Goal: Information Seeking & Learning: Learn about a topic

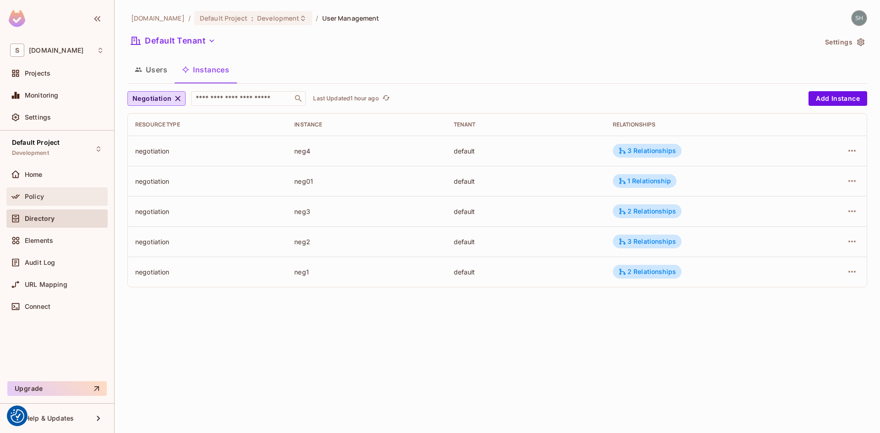
click at [37, 194] on span "Policy" at bounding box center [34, 196] width 19 height 7
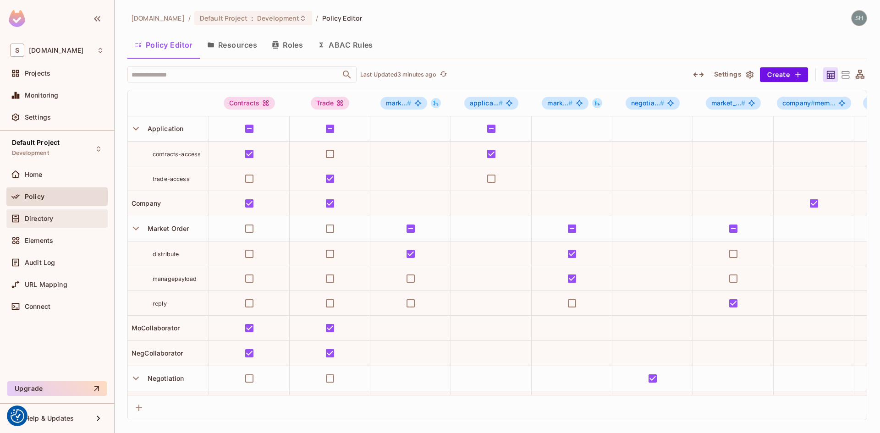
click at [33, 215] on span "Directory" at bounding box center [39, 218] width 28 height 7
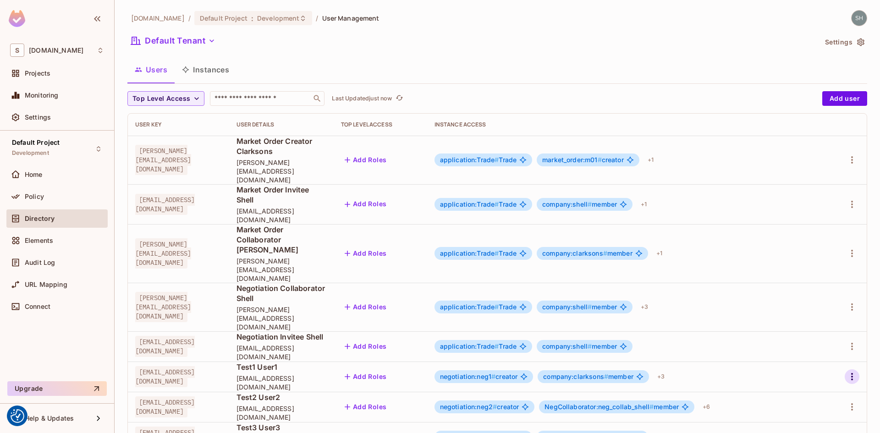
click at [851, 373] on icon "button" at bounding box center [852, 376] width 2 height 7
click at [798, 326] on div "Edit" at bounding box center [796, 324] width 12 height 9
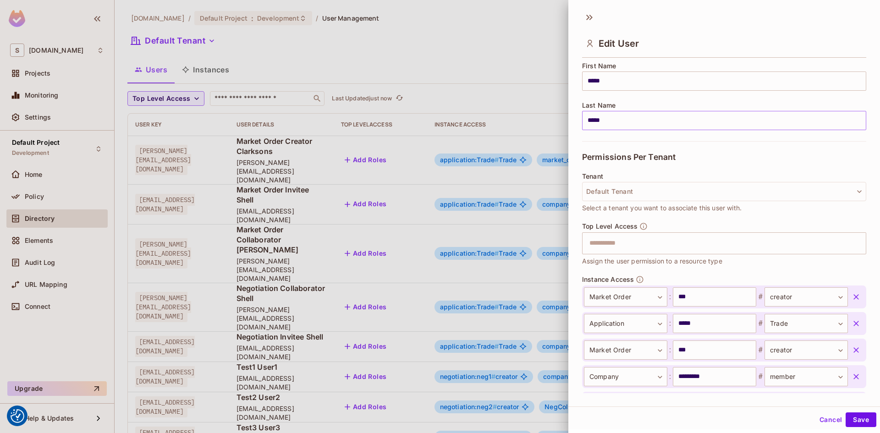
scroll to position [96, 0]
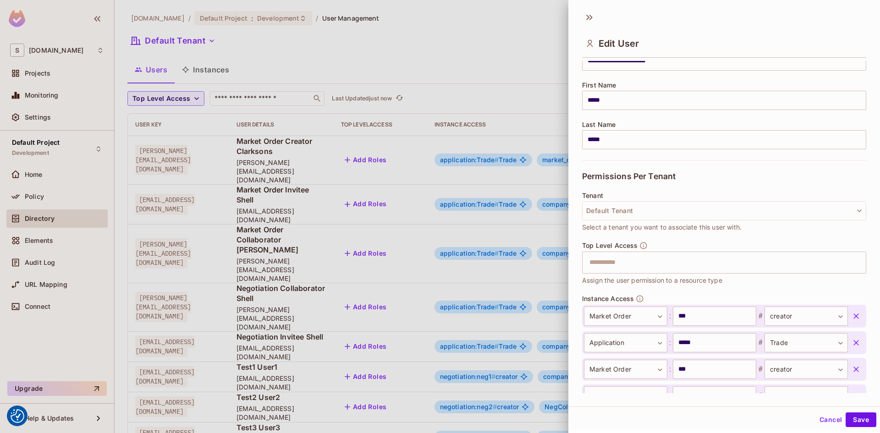
click at [821, 418] on button "Cancel" at bounding box center [831, 419] width 30 height 15
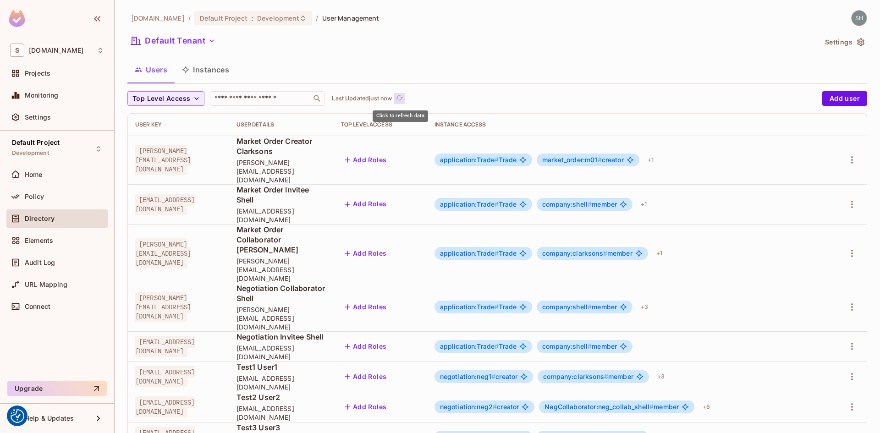
click at [403, 98] on icon "refresh" at bounding box center [399, 97] width 7 height 5
click at [846, 371] on icon "button" at bounding box center [851, 376] width 11 height 11
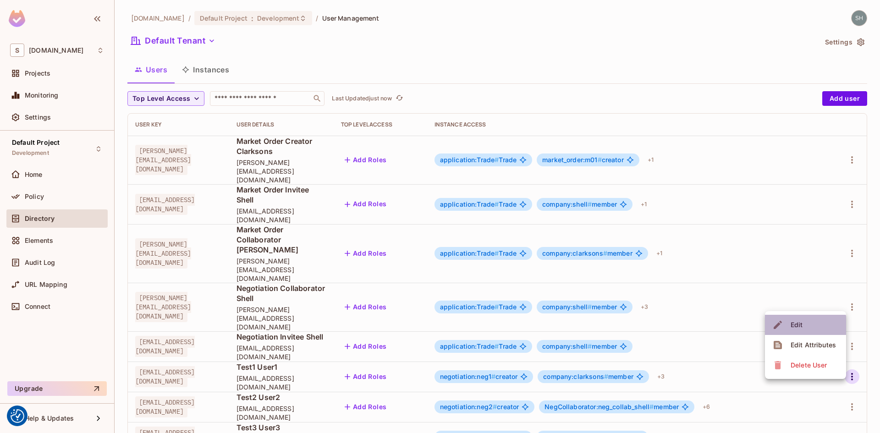
click at [794, 328] on div "Edit" at bounding box center [796, 324] width 12 height 9
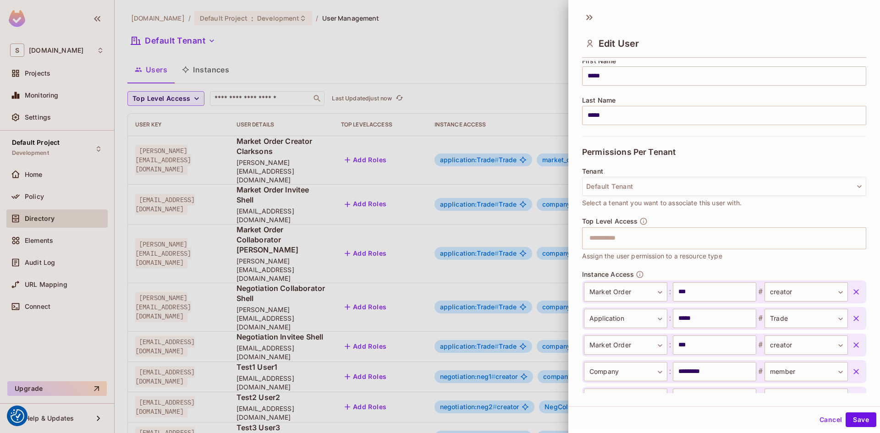
scroll to position [142, 0]
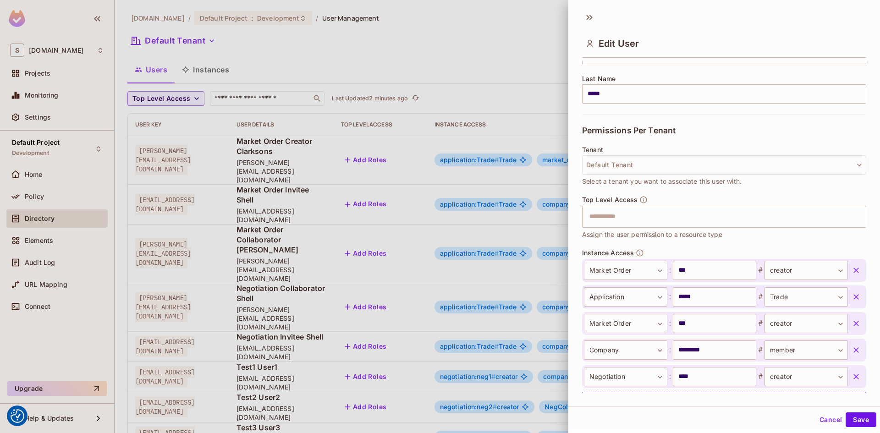
click at [818, 418] on button "Cancel" at bounding box center [831, 419] width 30 height 15
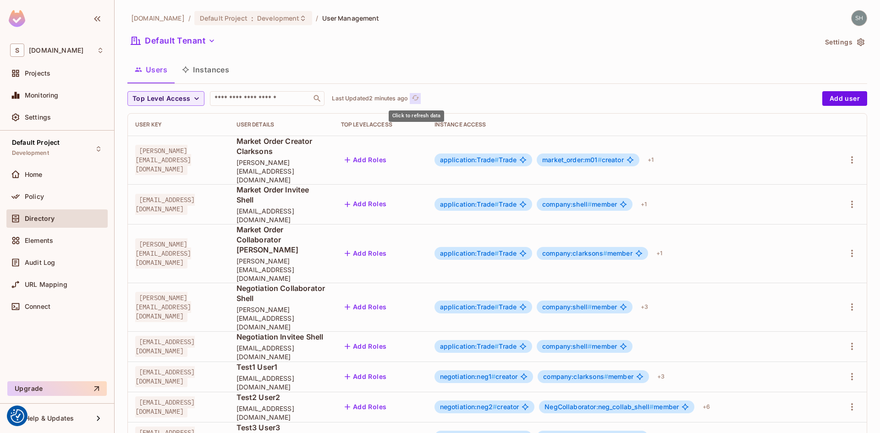
click at [415, 99] on icon "refresh" at bounding box center [415, 98] width 8 height 8
click at [668, 369] on div "+ 3" at bounding box center [660, 376] width 15 height 15
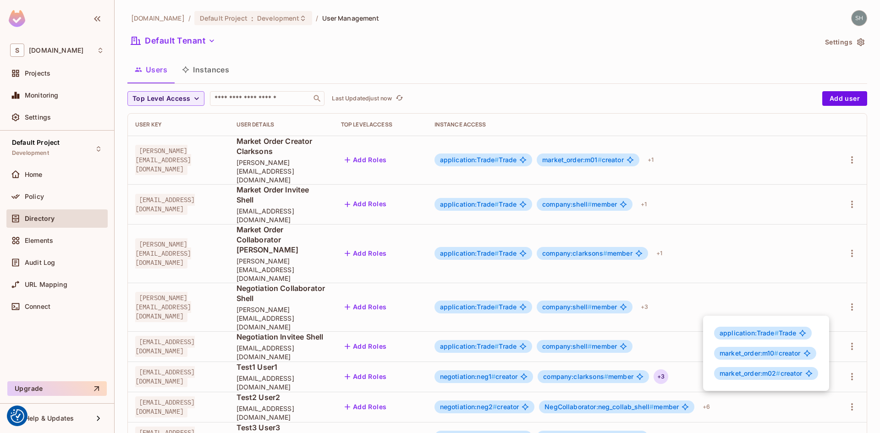
click at [712, 304] on div at bounding box center [440, 216] width 880 height 433
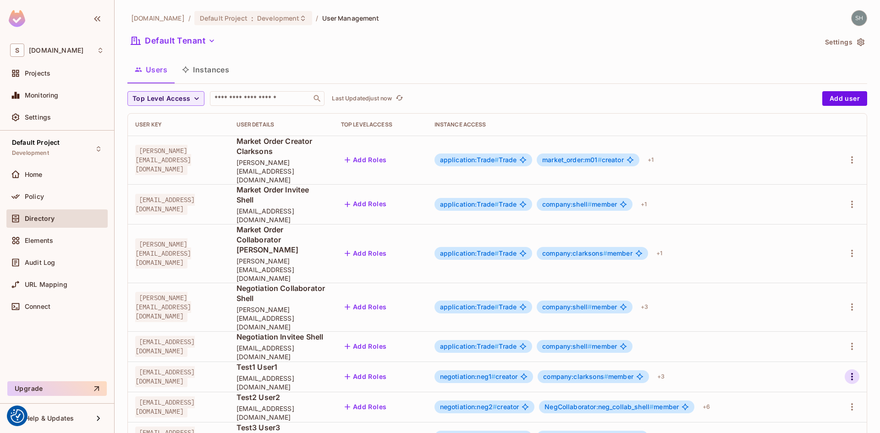
click at [847, 371] on icon "button" at bounding box center [851, 376] width 11 height 11
click at [794, 324] on div "Edit" at bounding box center [796, 324] width 12 height 9
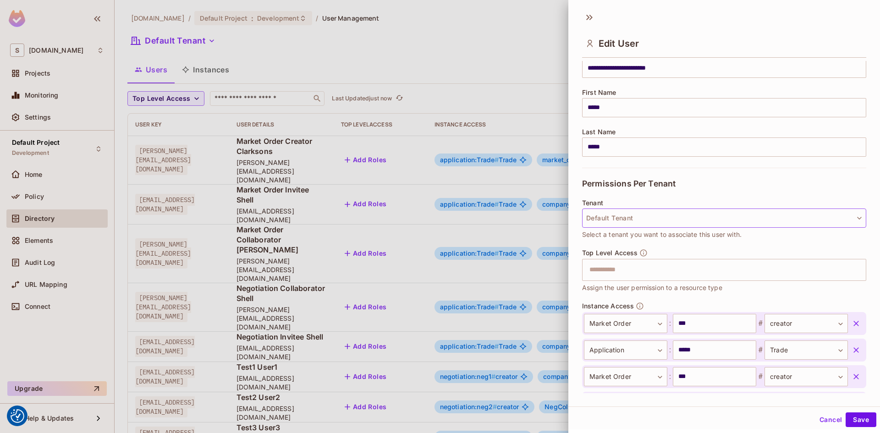
scroll to position [92, 0]
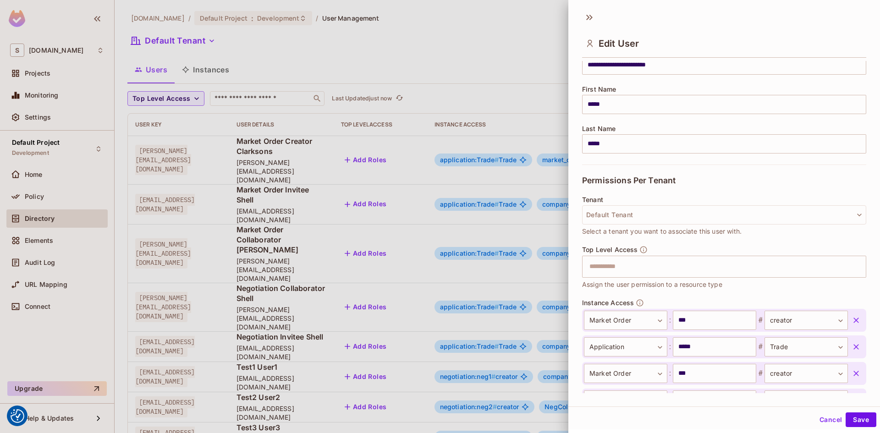
click at [826, 421] on button "Cancel" at bounding box center [831, 419] width 30 height 15
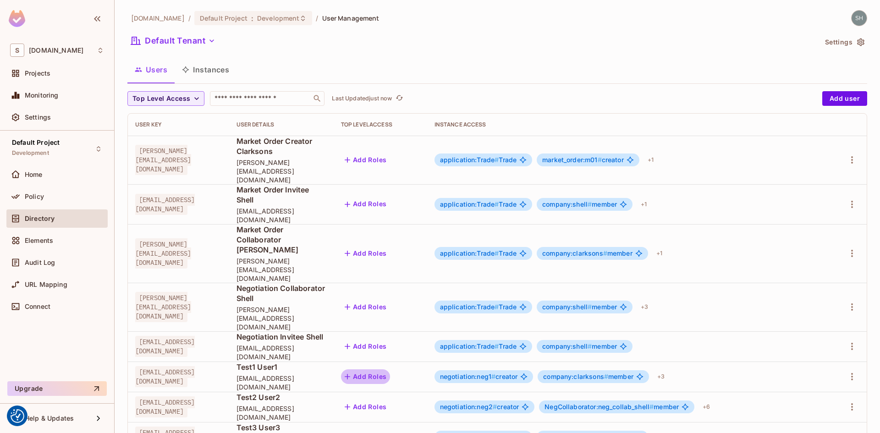
click at [390, 369] on button "Add Roles" at bounding box center [365, 376] width 49 height 15
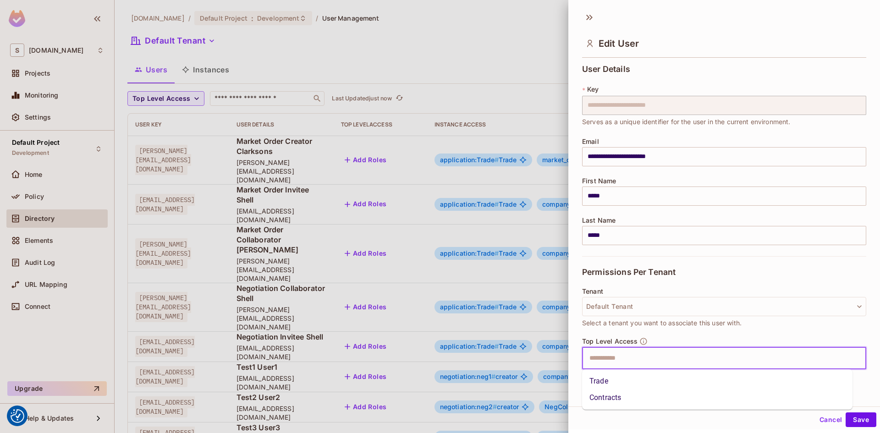
click at [603, 359] on input "text" at bounding box center [716, 358] width 264 height 18
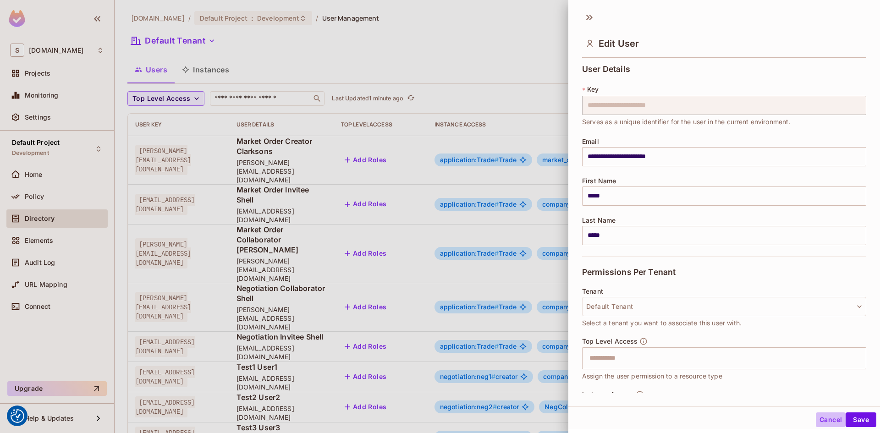
click at [817, 422] on button "Cancel" at bounding box center [831, 419] width 30 height 15
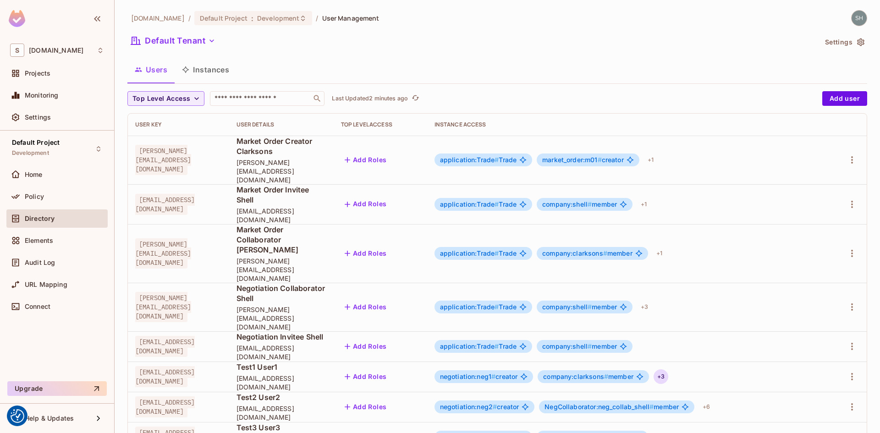
click at [668, 369] on div "+ 3" at bounding box center [660, 376] width 15 height 15
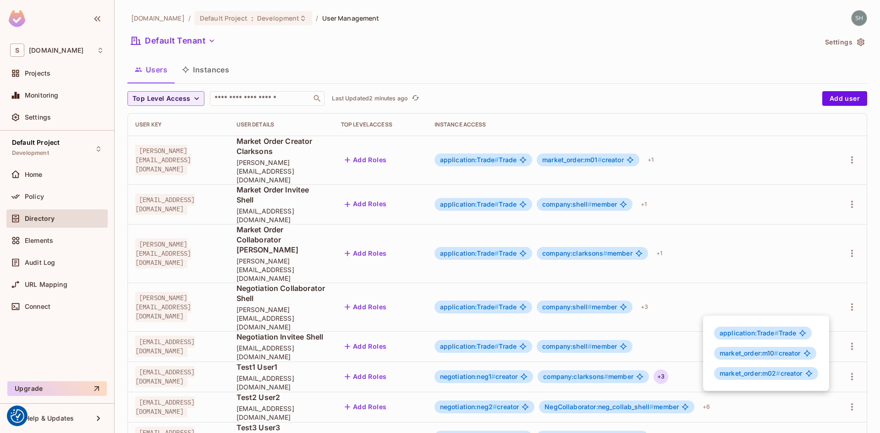
click at [512, 41] on div at bounding box center [440, 216] width 880 height 433
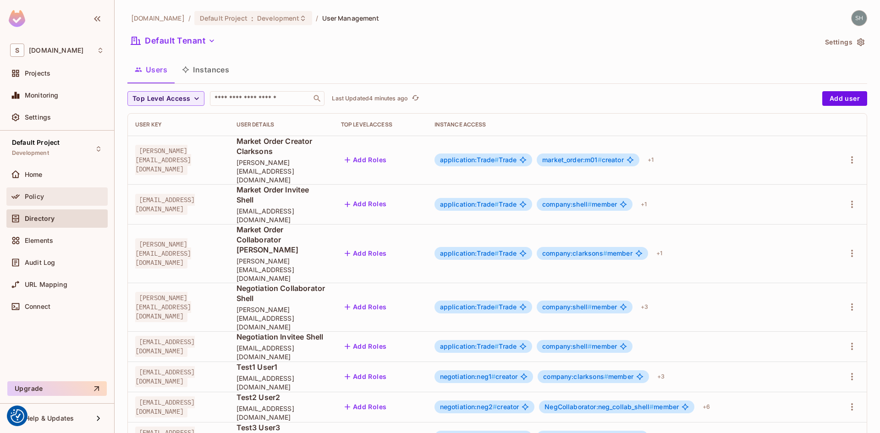
click at [41, 201] on div "Policy" at bounding box center [57, 196] width 94 height 11
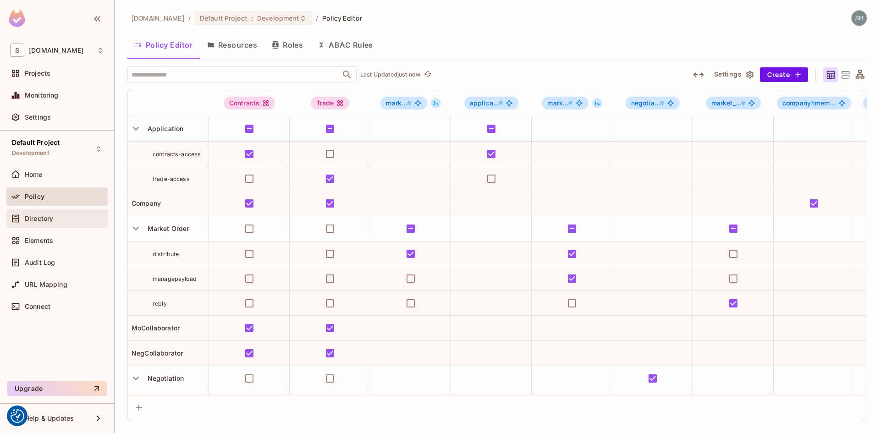
click at [39, 221] on span "Directory" at bounding box center [39, 218] width 28 height 7
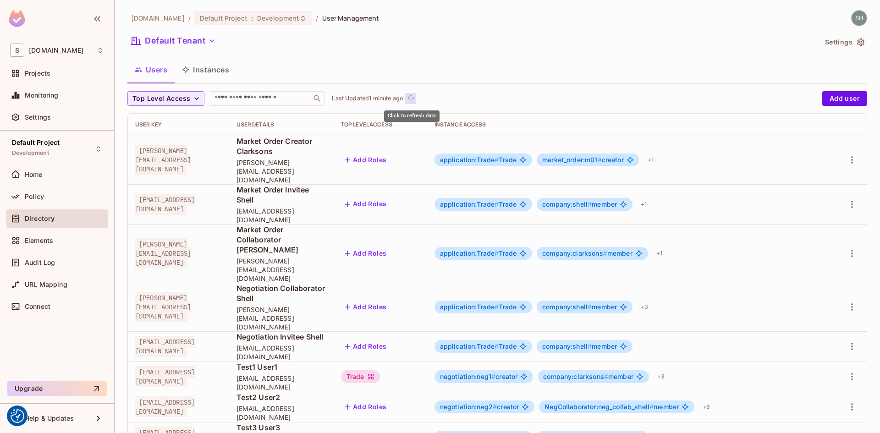
click at [413, 98] on icon "refresh" at bounding box center [411, 98] width 8 height 8
click at [413, 98] on div "Top Level Access ​ Last Updated just now" at bounding box center [472, 98] width 690 height 15
click at [399, 98] on icon "refresh" at bounding box center [399, 97] width 7 height 5
click at [35, 198] on span "Policy" at bounding box center [34, 196] width 19 height 7
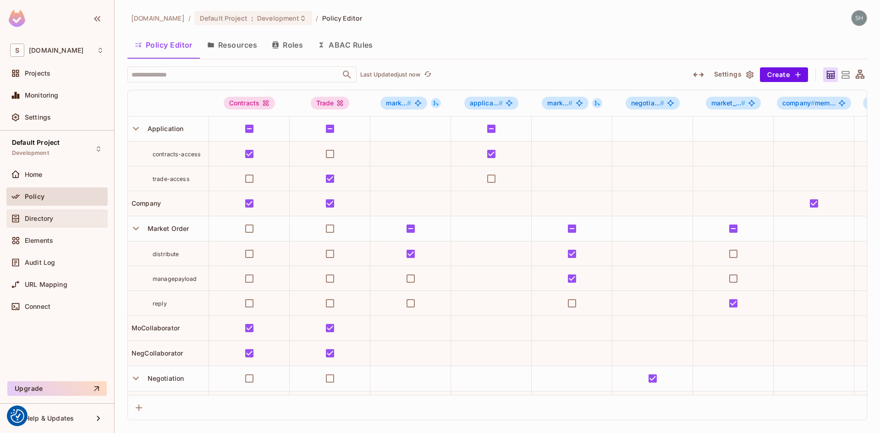
click at [49, 221] on span "Directory" at bounding box center [39, 218] width 28 height 7
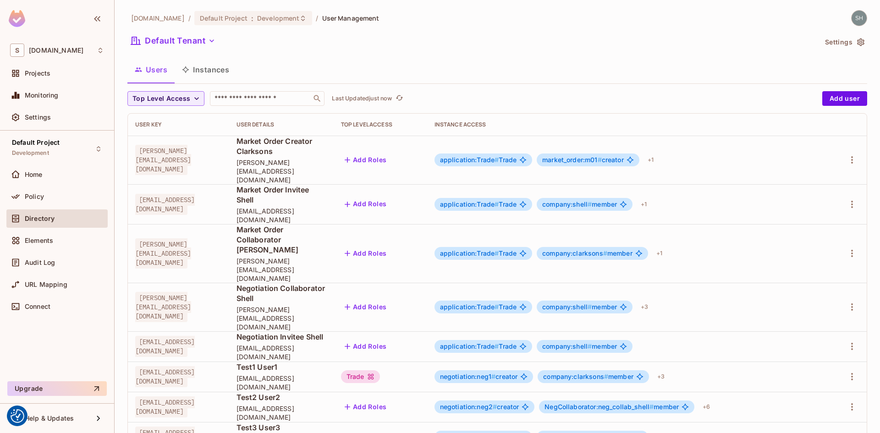
click at [460, 55] on div "sea.live / Default Project : Development / User Management Default Tenant Setti…" at bounding box center [497, 295] width 740 height 571
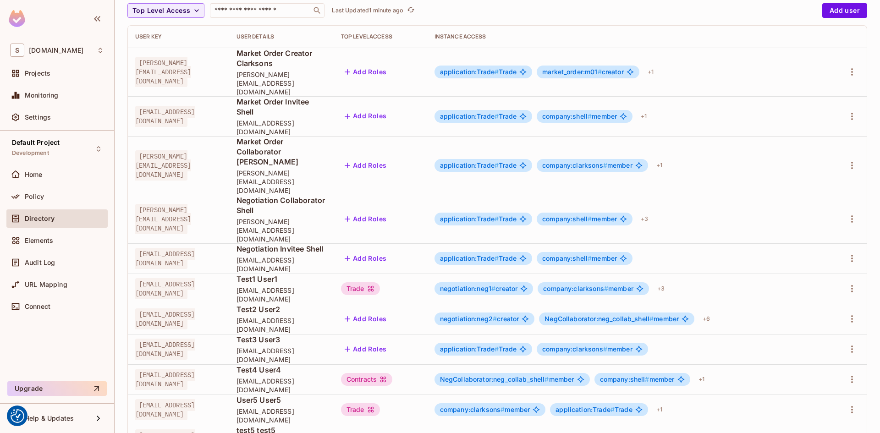
click at [530, 13] on div "Top Level Access ​ Last Updated 1 minute ago" at bounding box center [472, 10] width 690 height 15
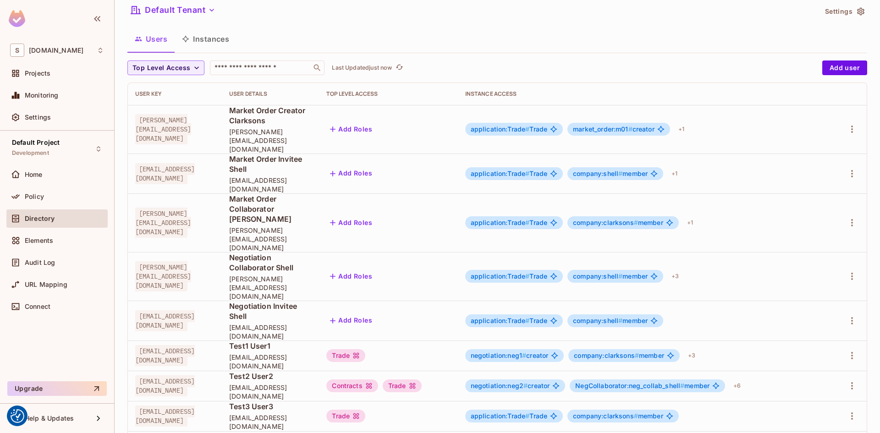
scroll to position [89, 0]
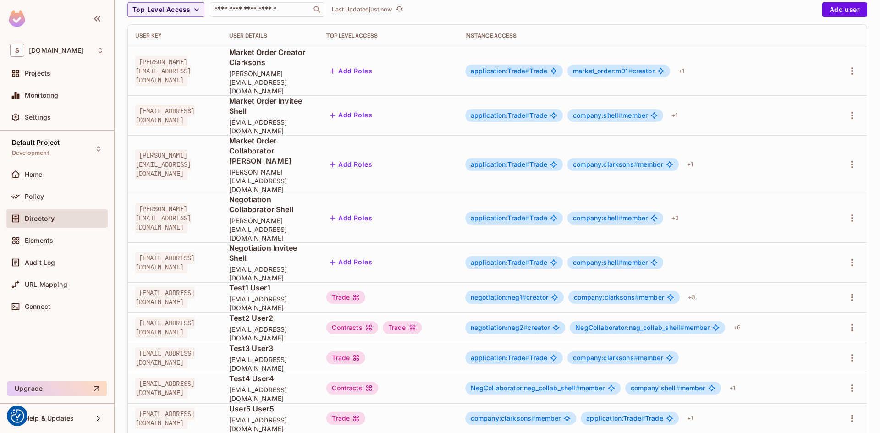
click at [490, 11] on div "Top Level Access ​ Last Updated just now" at bounding box center [472, 9] width 690 height 15
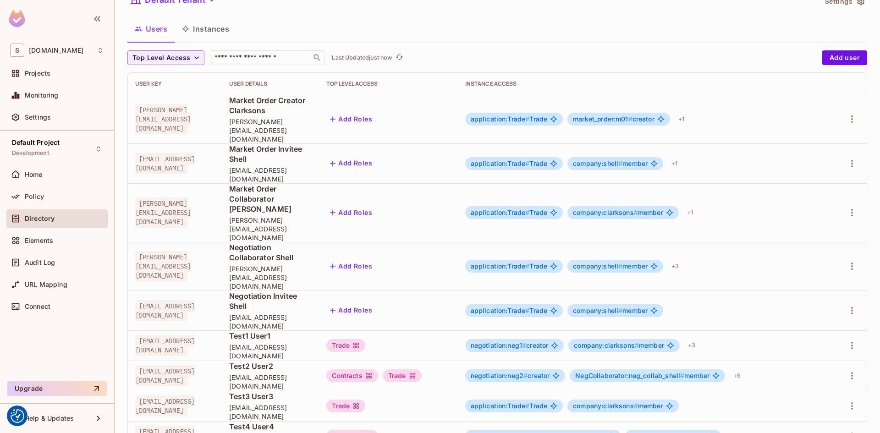
scroll to position [89, 0]
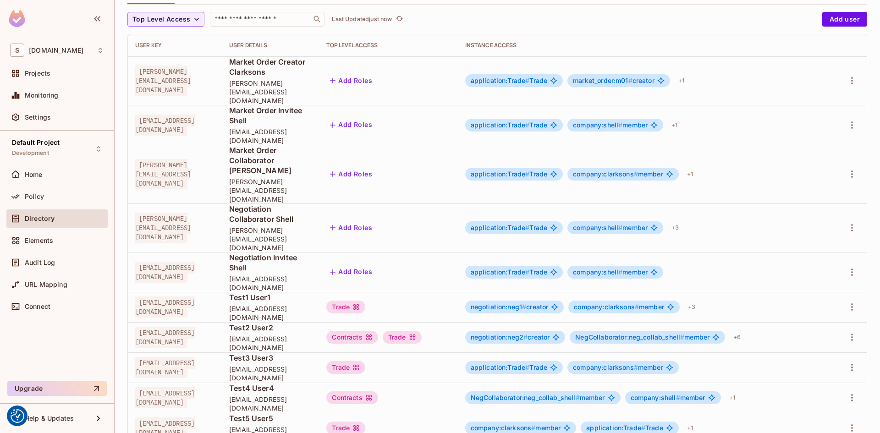
scroll to position [89, 0]
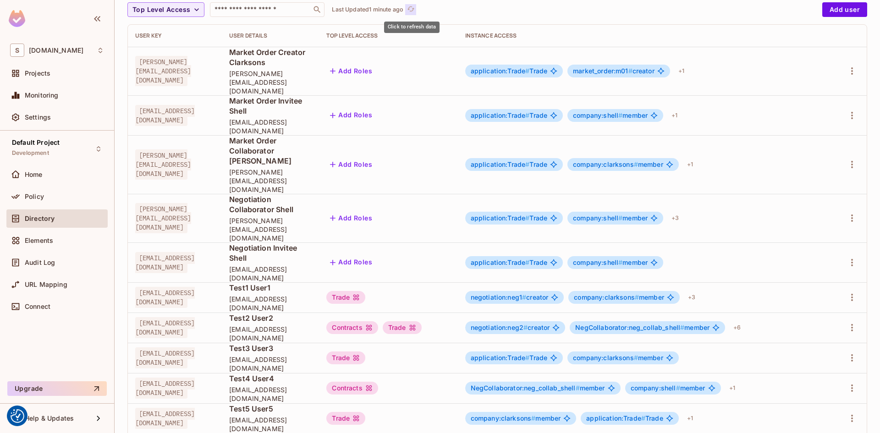
click at [410, 9] on icon "refresh" at bounding box center [410, 8] width 7 height 5
click at [490, 7] on div "Top Level Access ​ Last Updated just now" at bounding box center [472, 9] width 690 height 15
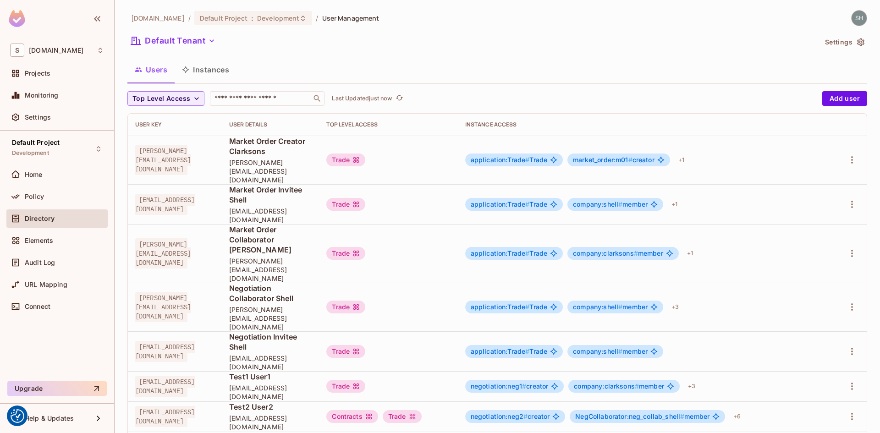
click at [203, 66] on button "Instances" at bounding box center [206, 69] width 62 height 23
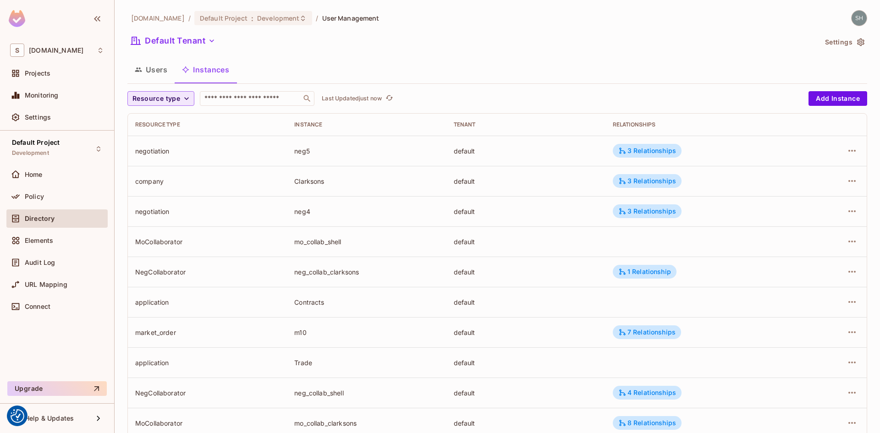
click at [188, 102] on icon "button" at bounding box center [186, 98] width 9 height 9
click at [155, 137] on span "Application" at bounding box center [160, 139] width 50 height 9
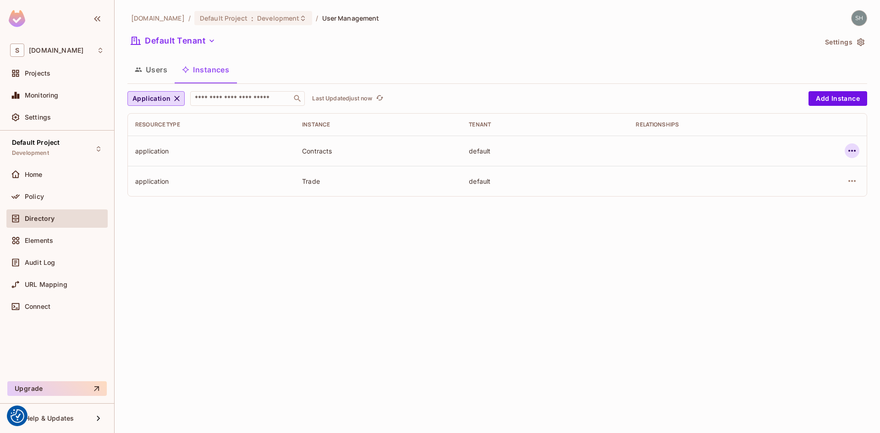
click at [851, 150] on icon "button" at bounding box center [851, 150] width 11 height 11
click at [809, 215] on div "Delete Resource Instance" at bounding box center [801, 212] width 79 height 9
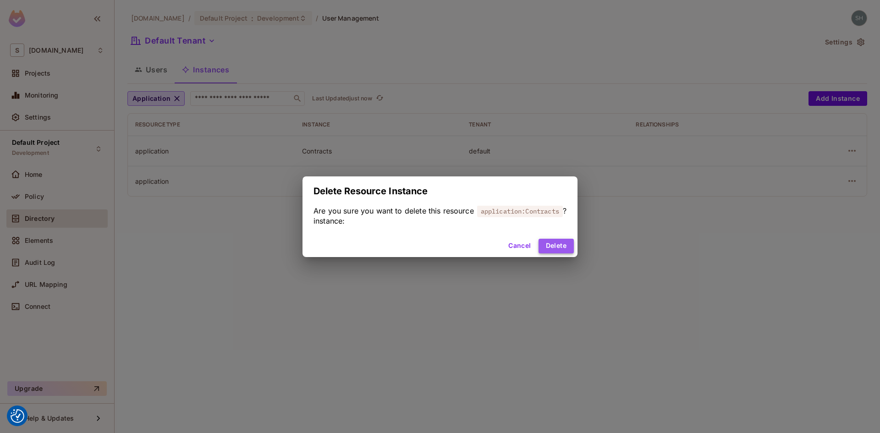
click at [565, 246] on button "Delete" at bounding box center [555, 246] width 35 height 15
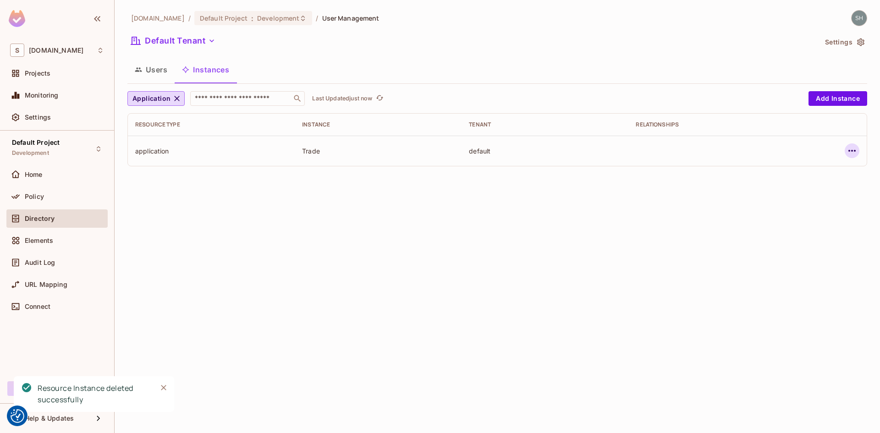
click at [851, 152] on icon "button" at bounding box center [851, 150] width 11 height 11
click at [798, 213] on div "Delete Resource Instance" at bounding box center [801, 212] width 79 height 9
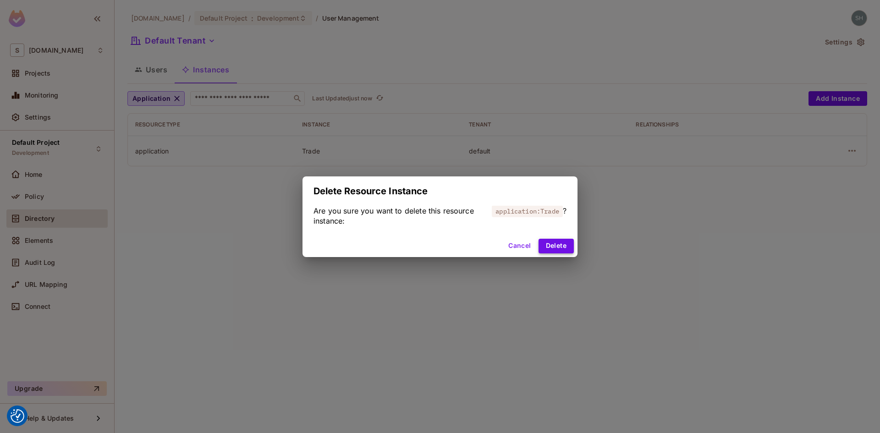
click at [565, 250] on button "Delete" at bounding box center [555, 246] width 35 height 15
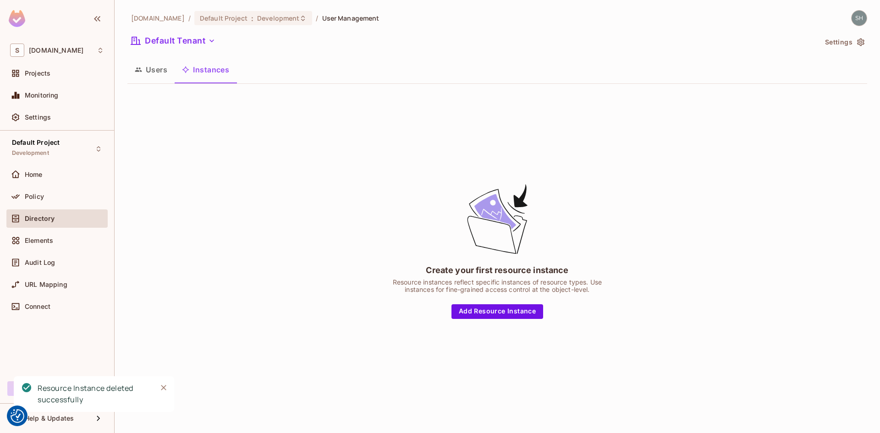
click at [154, 71] on button "Users" at bounding box center [150, 69] width 47 height 23
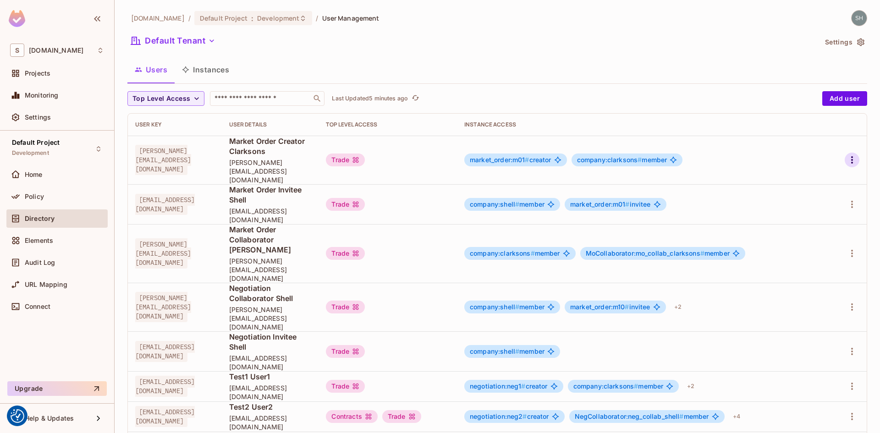
click at [846, 154] on icon "button" at bounding box center [851, 159] width 11 height 11
click at [797, 170] on div "Edit" at bounding box center [796, 172] width 12 height 9
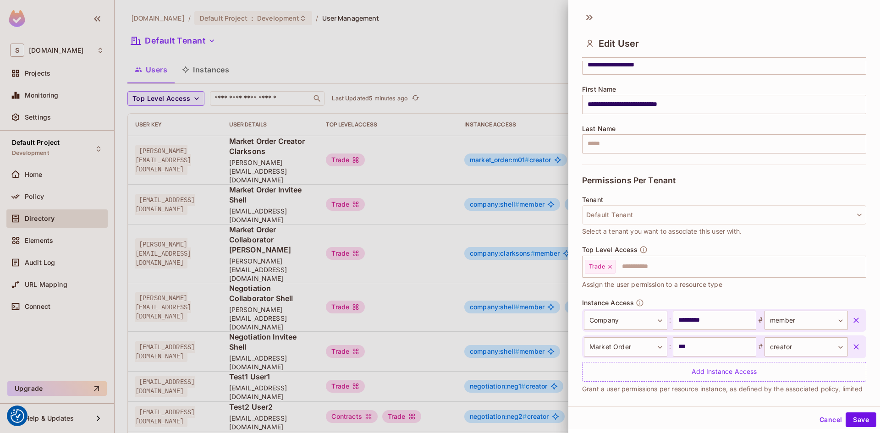
scroll to position [108, 0]
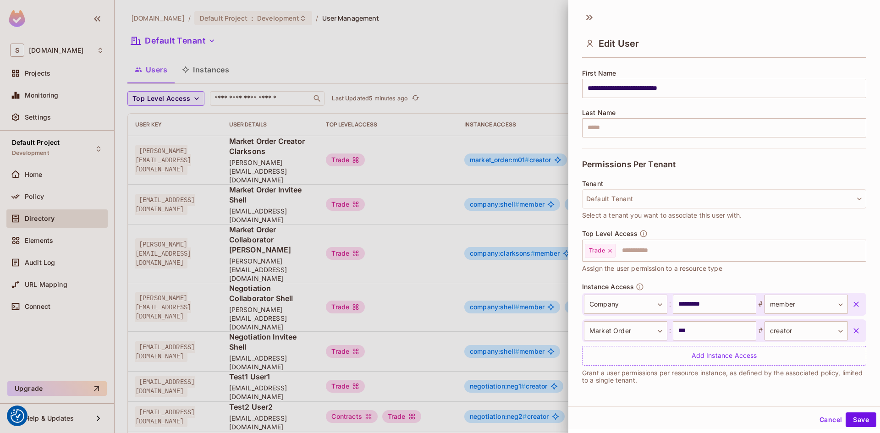
click at [828, 418] on button "Cancel" at bounding box center [831, 419] width 30 height 15
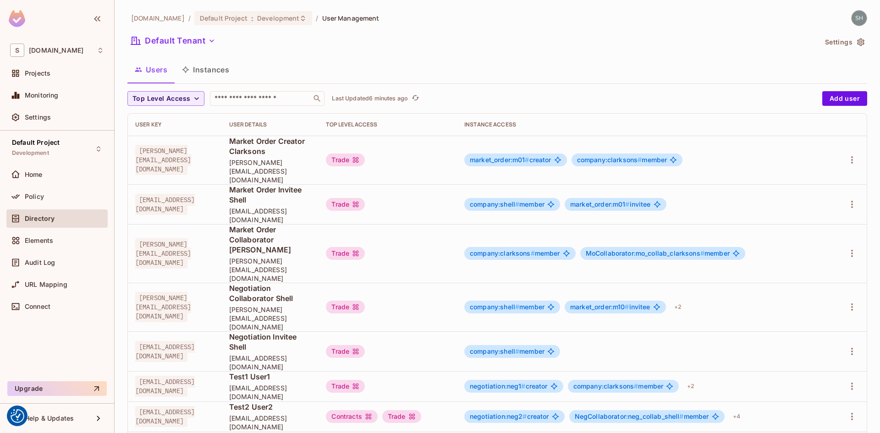
click at [198, 68] on button "Instances" at bounding box center [206, 69] width 62 height 23
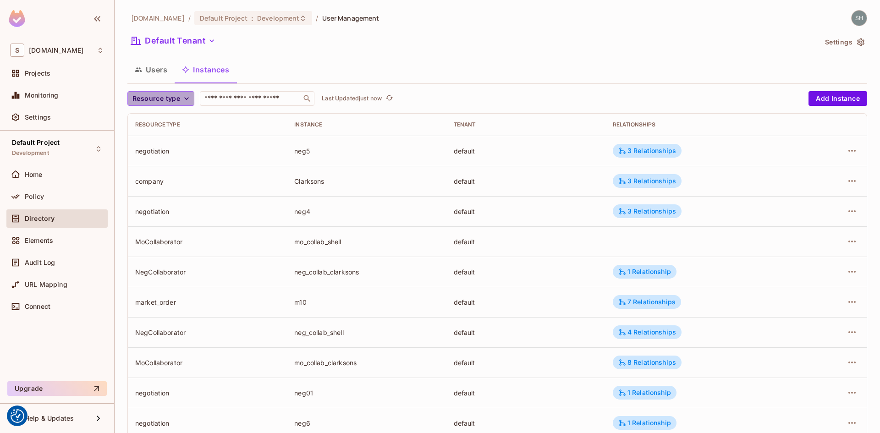
click at [185, 99] on icon "button" at bounding box center [186, 98] width 5 height 3
click at [154, 141] on span "Application" at bounding box center [160, 139] width 50 height 9
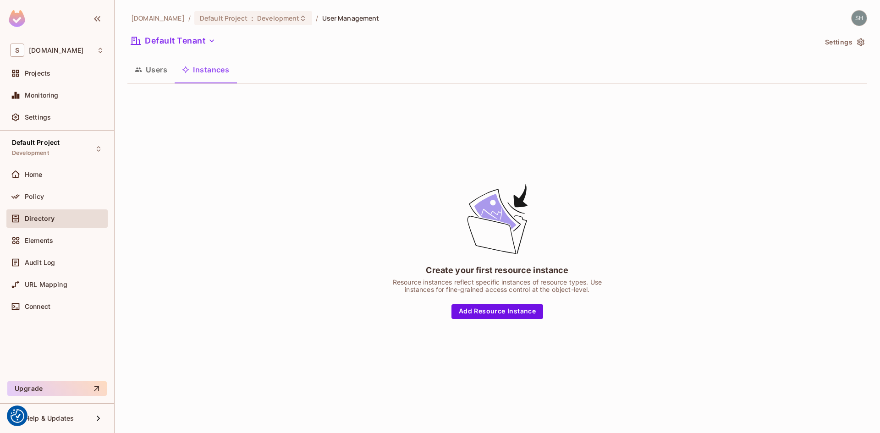
click at [151, 73] on button "Users" at bounding box center [150, 69] width 47 height 23
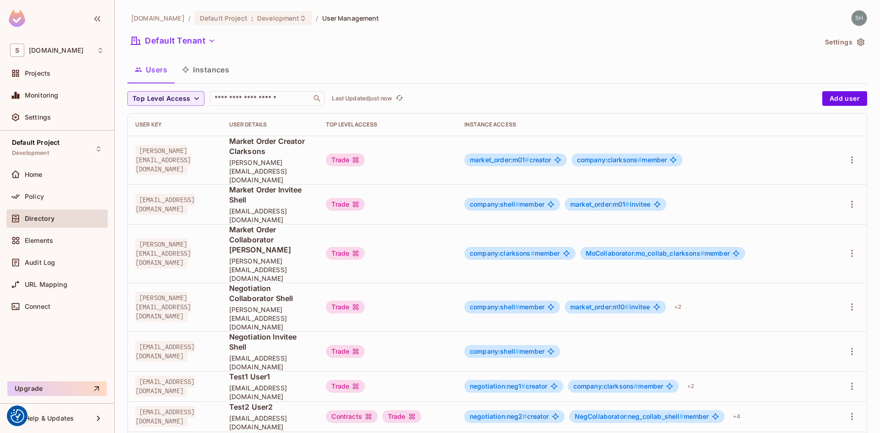
click at [212, 66] on button "Instances" at bounding box center [206, 69] width 62 height 23
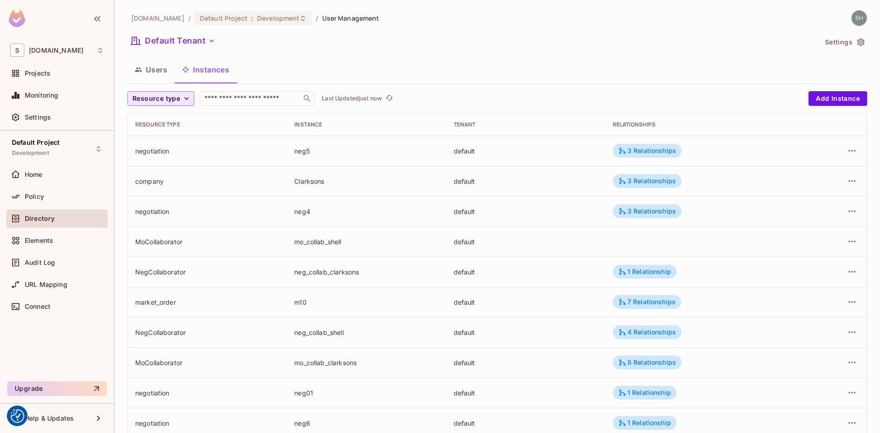
click at [190, 97] on icon "button" at bounding box center [186, 98] width 9 height 9
click at [503, 43] on div at bounding box center [440, 216] width 880 height 433
click at [150, 71] on button "Users" at bounding box center [150, 69] width 47 height 23
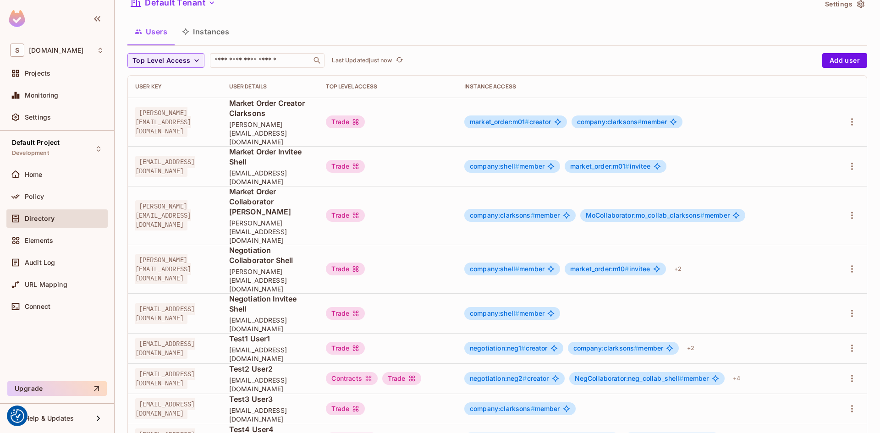
scroll to position [89, 0]
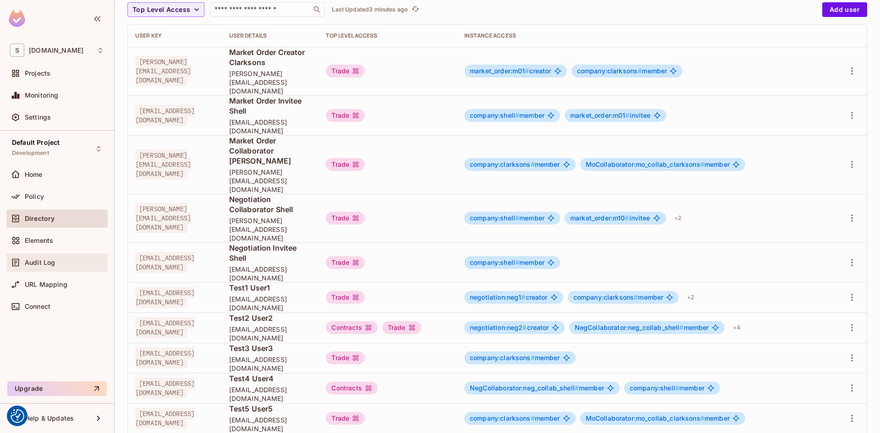
click at [47, 264] on span "Audit Log" at bounding box center [40, 262] width 30 height 7
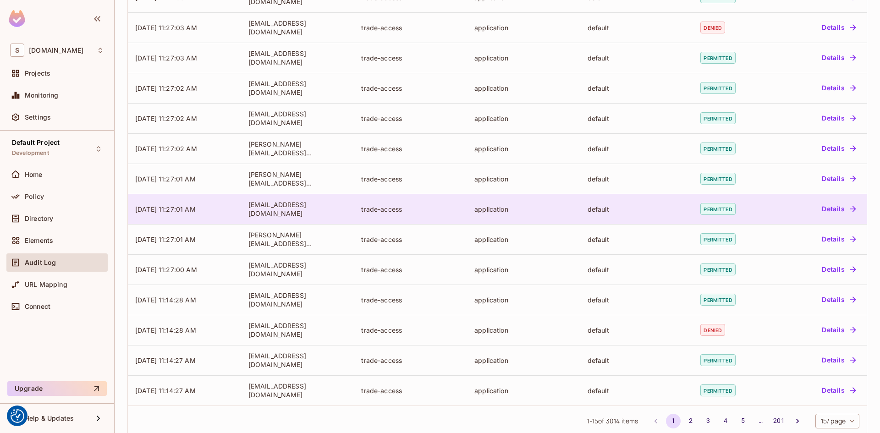
scroll to position [171, 0]
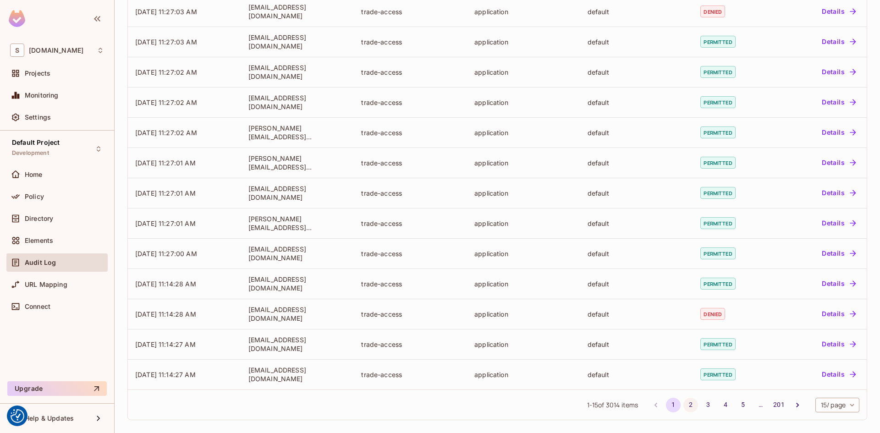
click at [683, 402] on button "2" at bounding box center [690, 405] width 15 height 15
click at [701, 406] on button "3" at bounding box center [708, 405] width 15 height 15
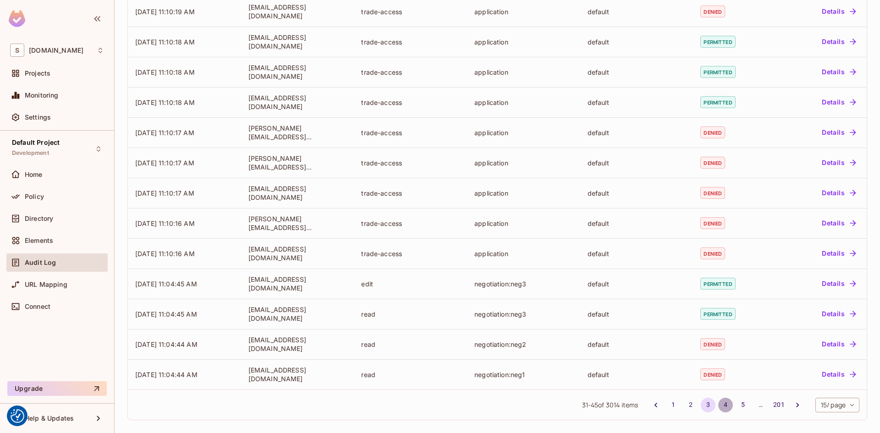
click at [718, 405] on button "4" at bounding box center [725, 405] width 15 height 15
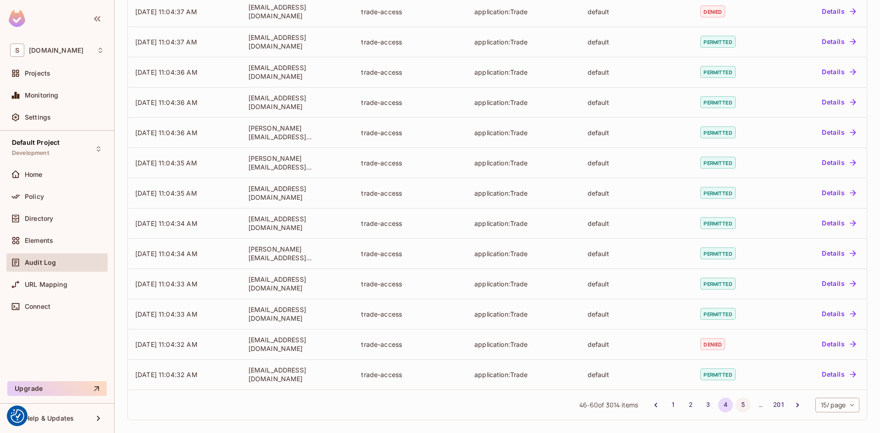
click at [736, 406] on button "5" at bounding box center [742, 405] width 15 height 15
click at [736, 402] on button "6" at bounding box center [742, 405] width 15 height 15
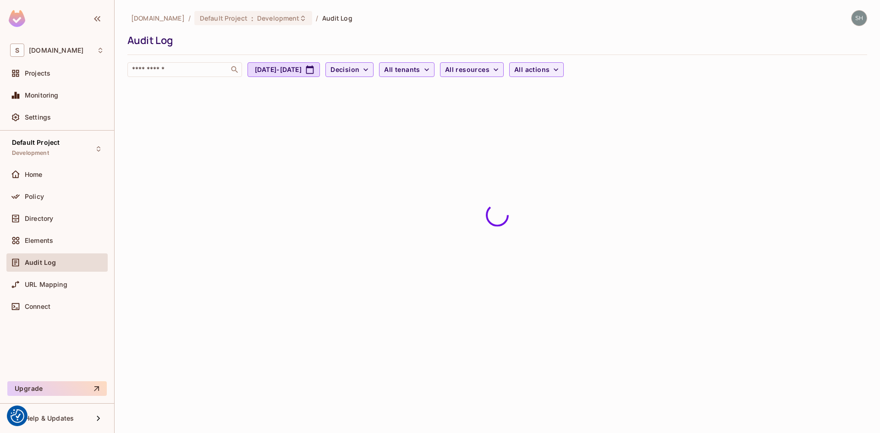
scroll to position [0, 0]
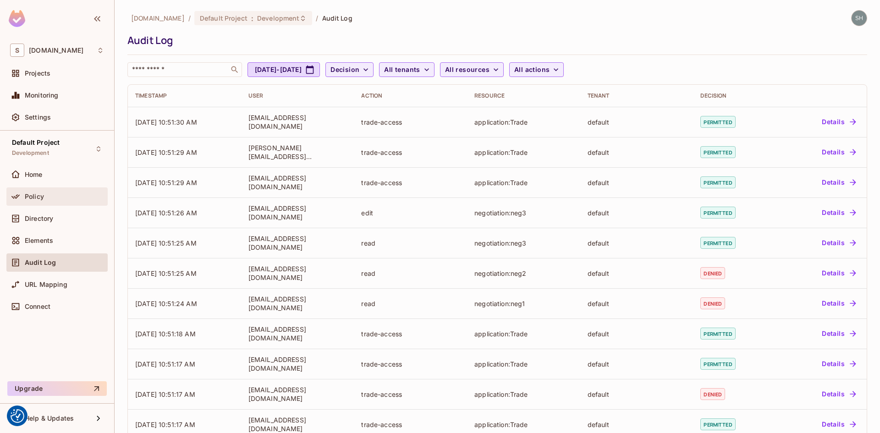
click at [38, 195] on span "Policy" at bounding box center [34, 196] width 19 height 7
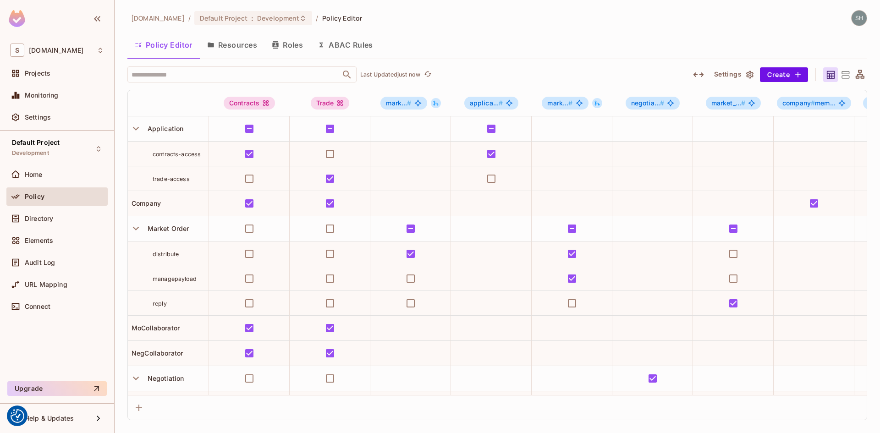
click at [502, 31] on div "[DOMAIN_NAME] / Default Project : Development / Policy Editor Policy Editor Res…" at bounding box center [497, 215] width 740 height 410
click at [410, 46] on div "Policy Editor Resources Roles ABAC Rules" at bounding box center [497, 44] width 740 height 23
click at [722, 77] on button "Settings" at bounding box center [733, 74] width 46 height 15
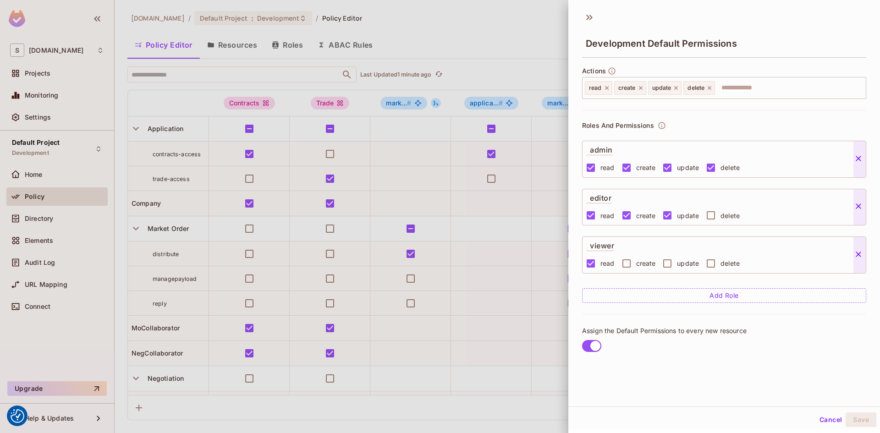
click at [30, 113] on div at bounding box center [440, 216] width 880 height 433
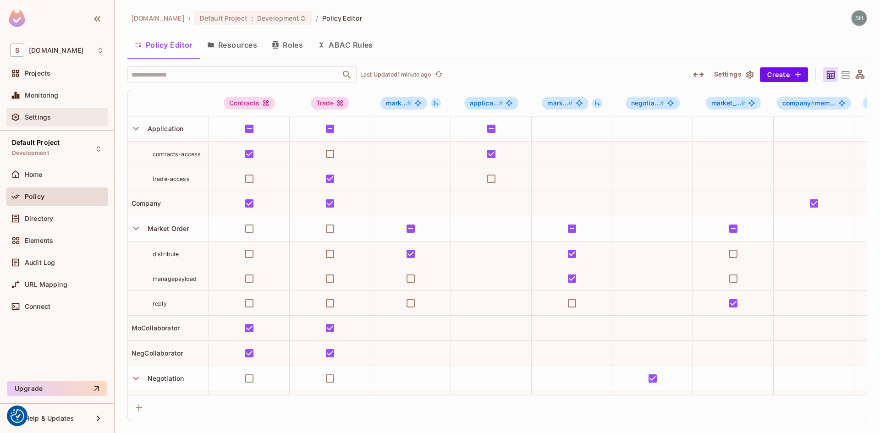
click at [39, 120] on span "Settings" at bounding box center [38, 117] width 26 height 7
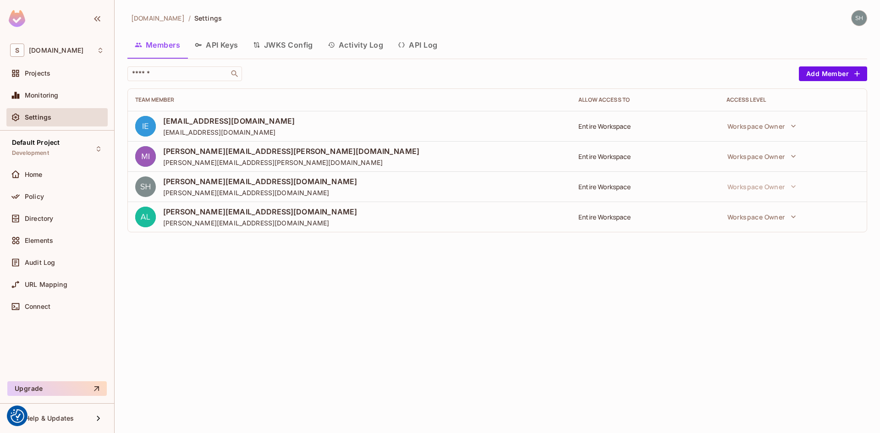
click at [353, 46] on button "Activity Log" at bounding box center [355, 44] width 71 height 23
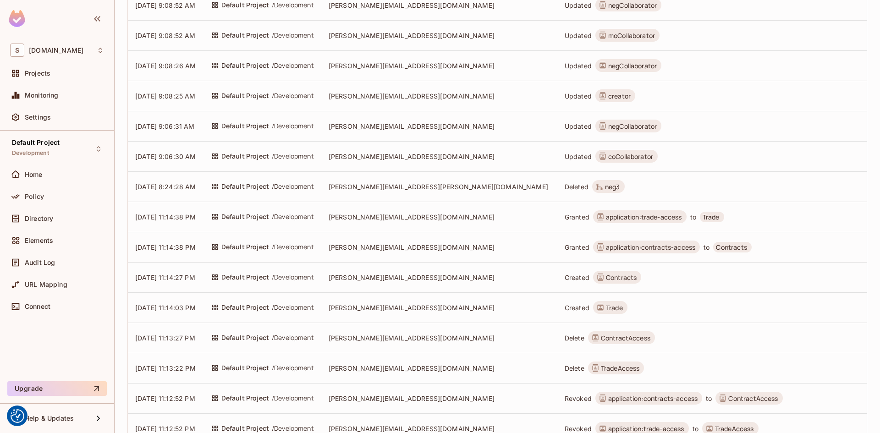
scroll to position [334, 0]
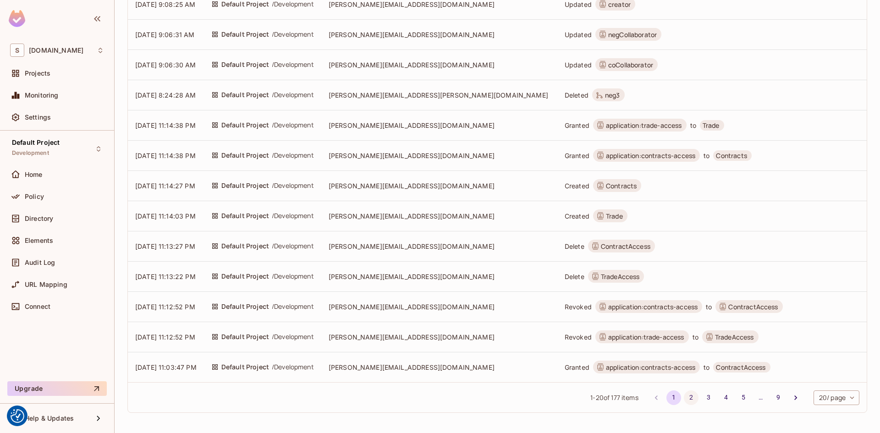
click at [685, 397] on button "2" at bounding box center [691, 397] width 15 height 15
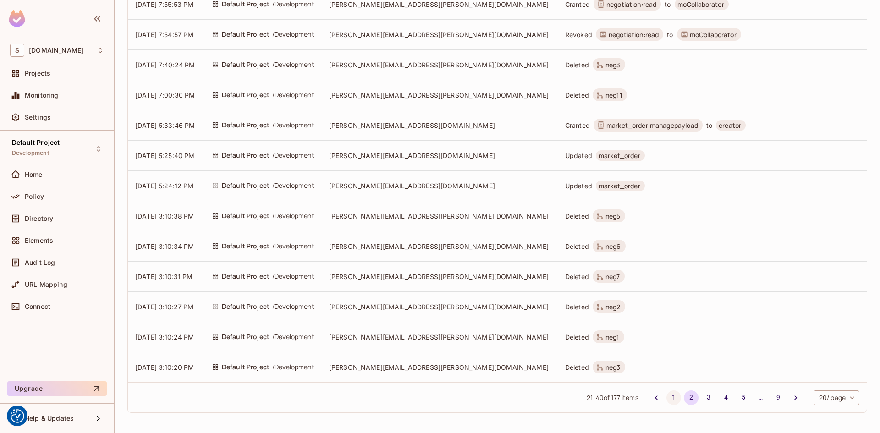
click at [666, 397] on button "1" at bounding box center [673, 397] width 15 height 15
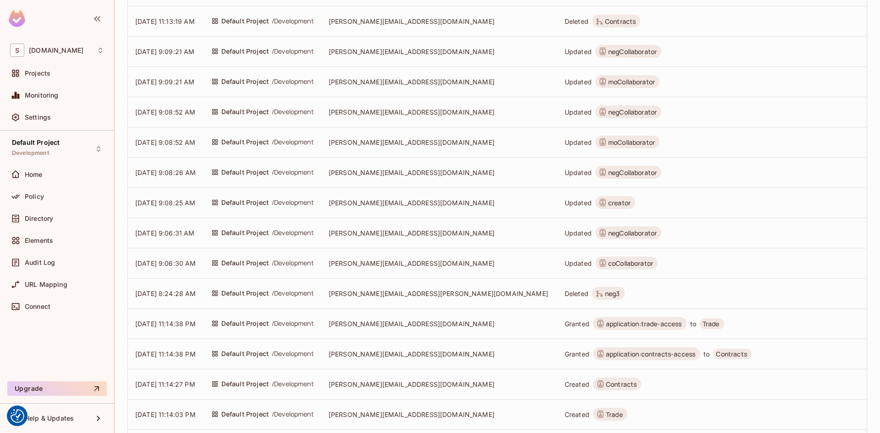
scroll to position [137, 0]
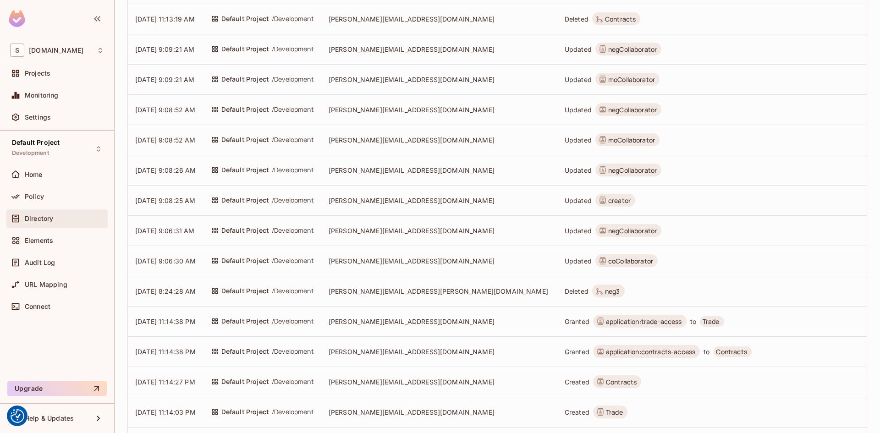
click at [34, 221] on span "Directory" at bounding box center [39, 218] width 28 height 7
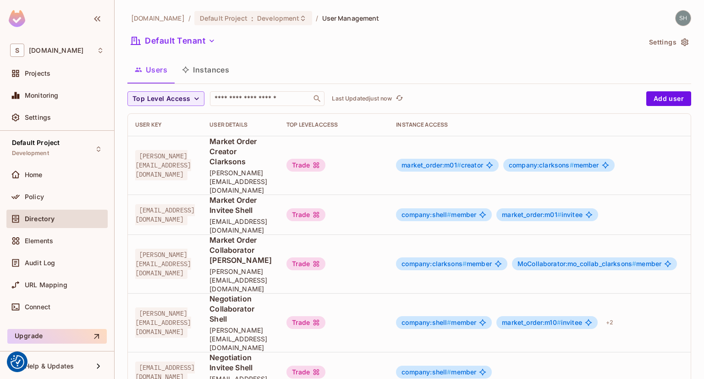
click at [205, 74] on button "Instances" at bounding box center [206, 69] width 62 height 23
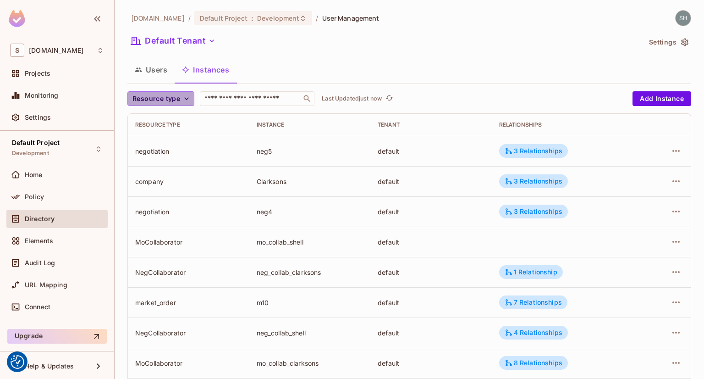
click at [188, 97] on icon "button" at bounding box center [186, 98] width 9 height 9
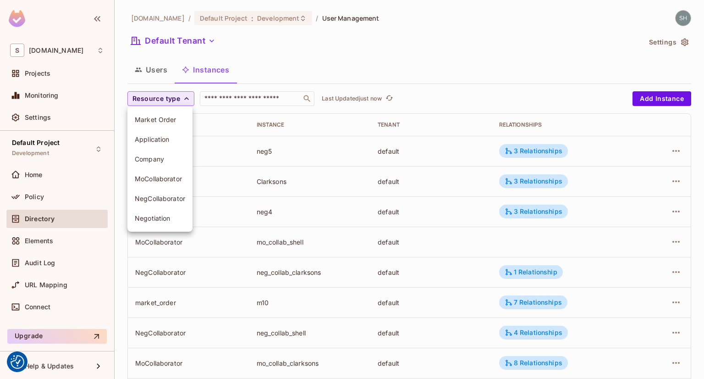
click at [148, 122] on span "Market Order" at bounding box center [160, 119] width 50 height 9
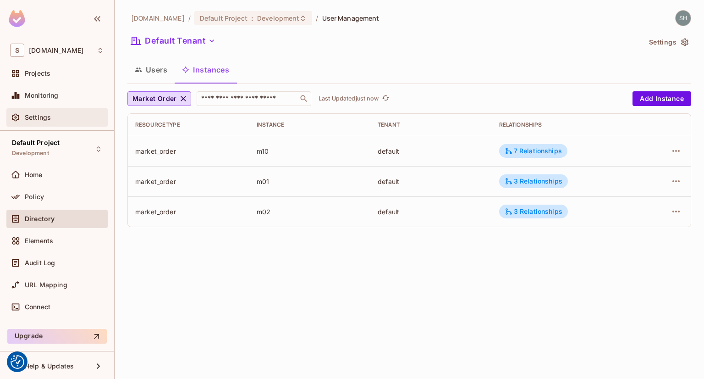
click at [18, 123] on div "Settings" at bounding box center [56, 117] width 101 height 18
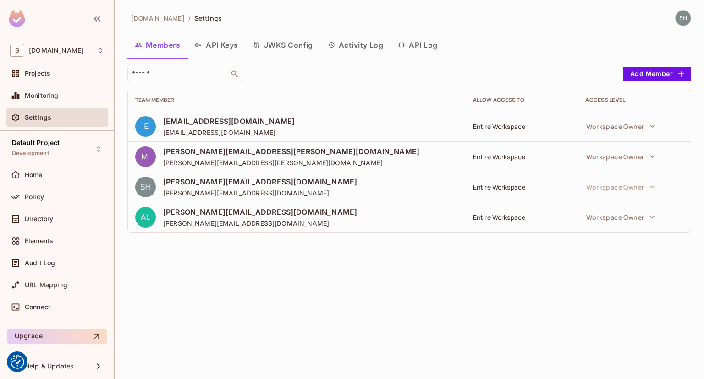
click at [370, 46] on button "Activity Log" at bounding box center [355, 44] width 71 height 23
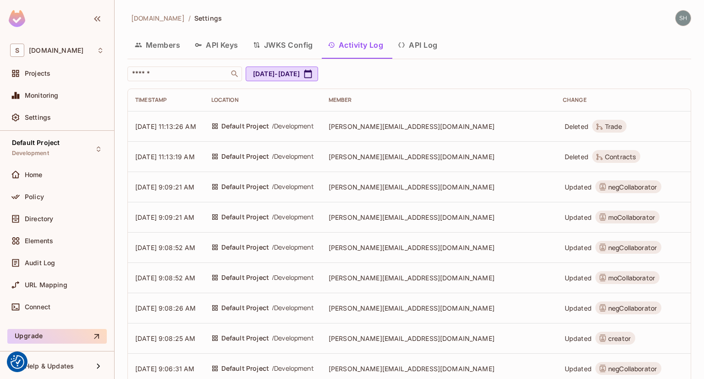
click at [418, 41] on button "API Log" at bounding box center [417, 44] width 54 height 23
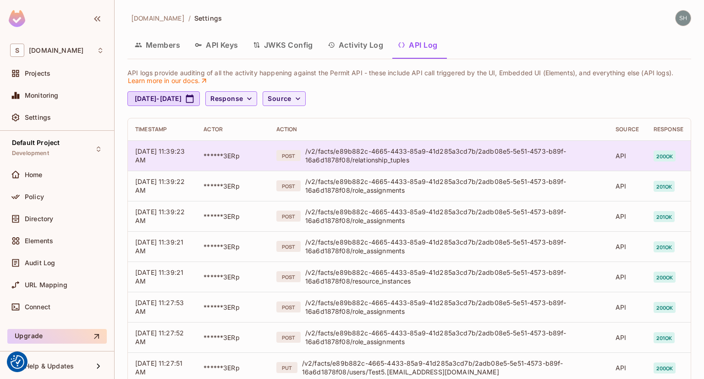
click at [476, 149] on div "/v2/facts/e89b882c-4665-4433-85a9-41d285a3cd7b/2adb08e5-5e51-4573-b89f-16a6d187…" at bounding box center [453, 155] width 296 height 17
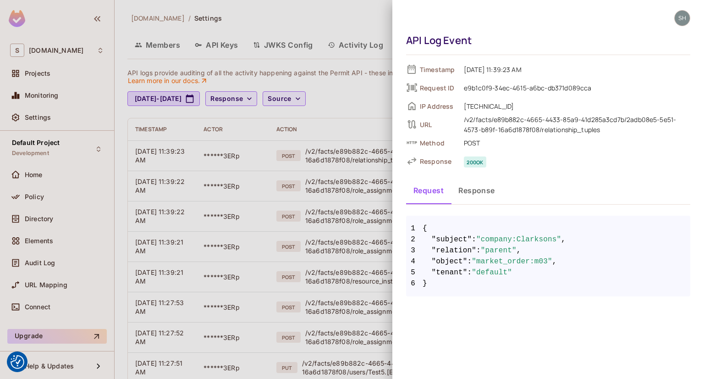
click at [357, 24] on div at bounding box center [352, 189] width 704 height 379
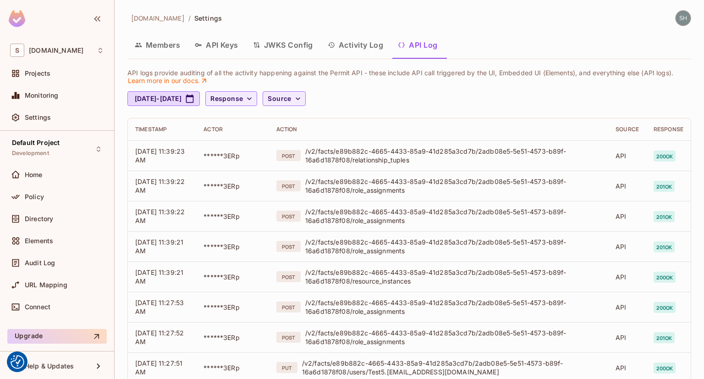
click at [364, 48] on button "Activity Log" at bounding box center [355, 44] width 71 height 23
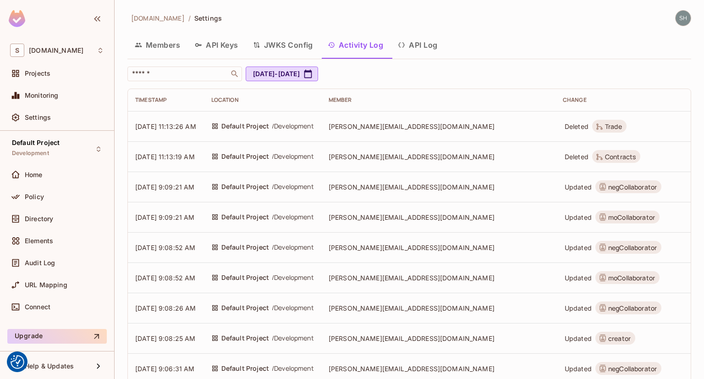
click at [423, 44] on button "API Log" at bounding box center [417, 44] width 54 height 23
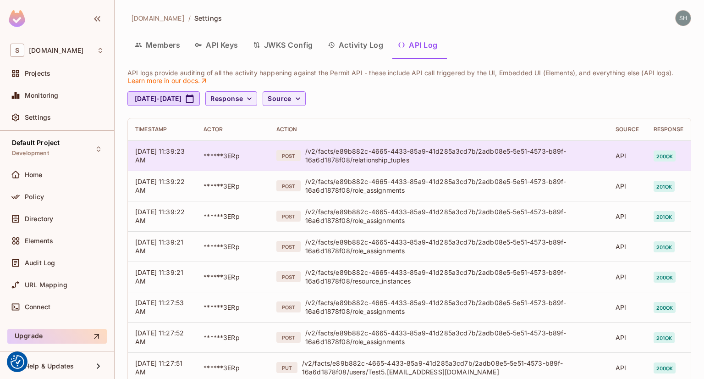
click at [562, 154] on div "/v2/facts/e89b882c-4665-4433-85a9-41d285a3cd7b/2adb08e5-5e51-4573-b89f-16a6d187…" at bounding box center [453, 155] width 296 height 17
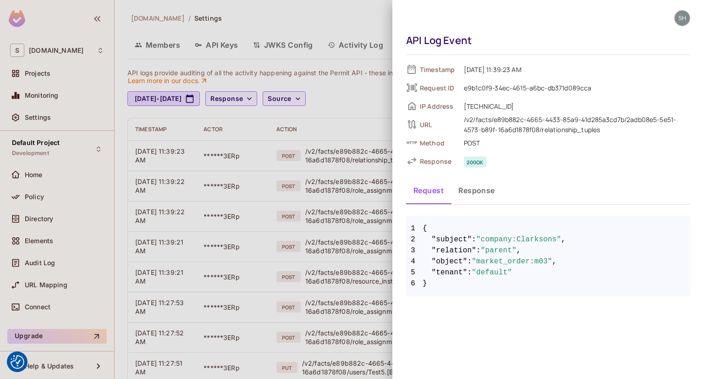
click at [350, 15] on div at bounding box center [352, 189] width 704 height 379
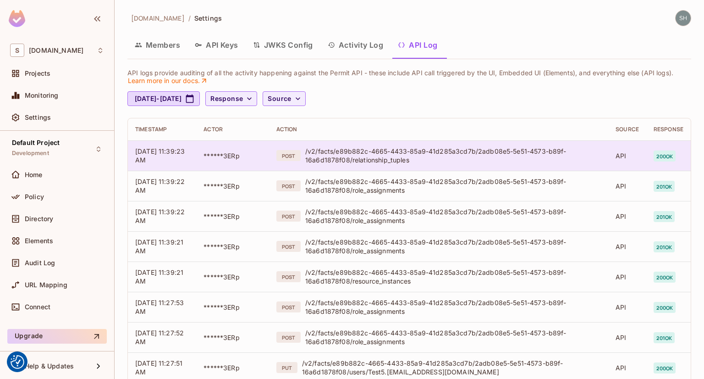
click at [538, 154] on div "/v2/facts/e89b882c-4665-4433-85a9-41d285a3cd7b/2adb08e5-5e51-4573-b89f-16a6d187…" at bounding box center [453, 155] width 296 height 17
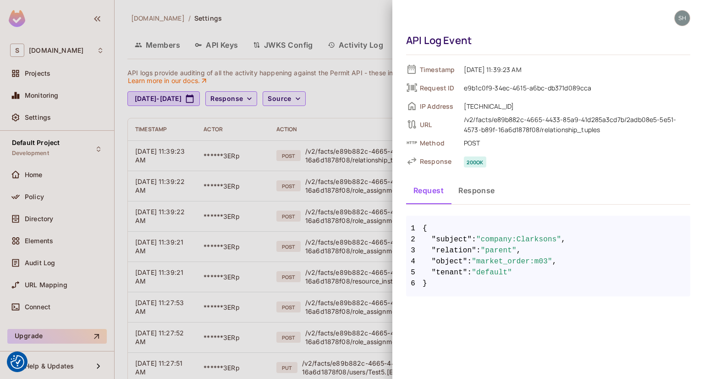
click at [354, 24] on div at bounding box center [352, 189] width 704 height 379
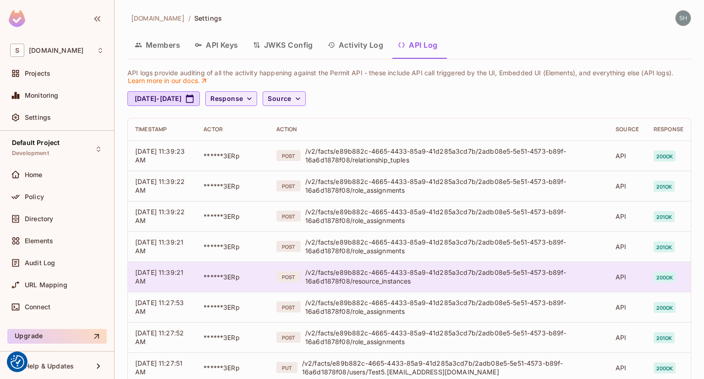
click at [541, 281] on div "/v2/facts/e89b882c-4665-4433-85a9-41d285a3cd7b/2adb08e5-5e51-4573-b89f-16a6d187…" at bounding box center [453, 276] width 296 height 17
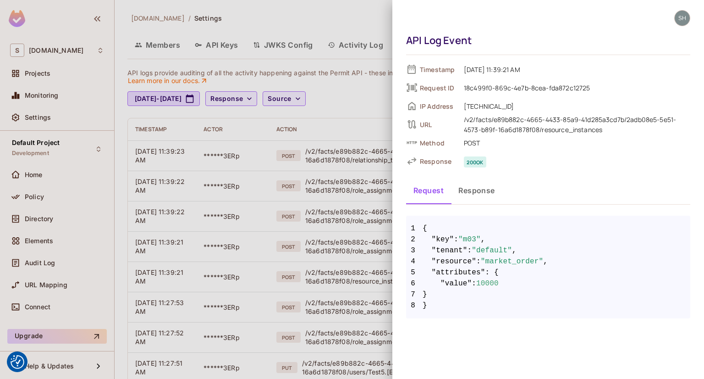
click at [330, 17] on div at bounding box center [352, 189] width 704 height 379
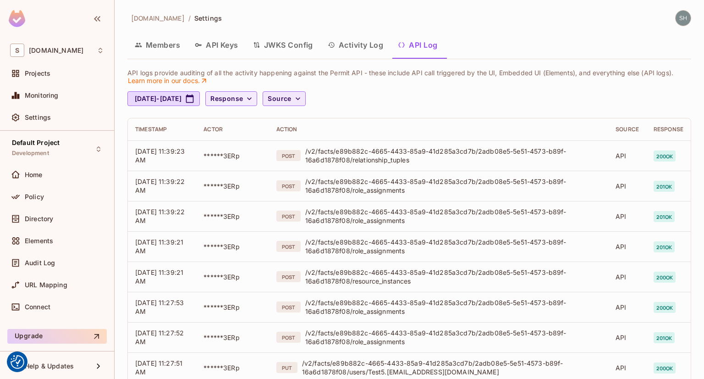
click at [302, 96] on icon "button" at bounding box center [297, 98] width 9 height 9
click at [431, 96] on div at bounding box center [352, 189] width 704 height 379
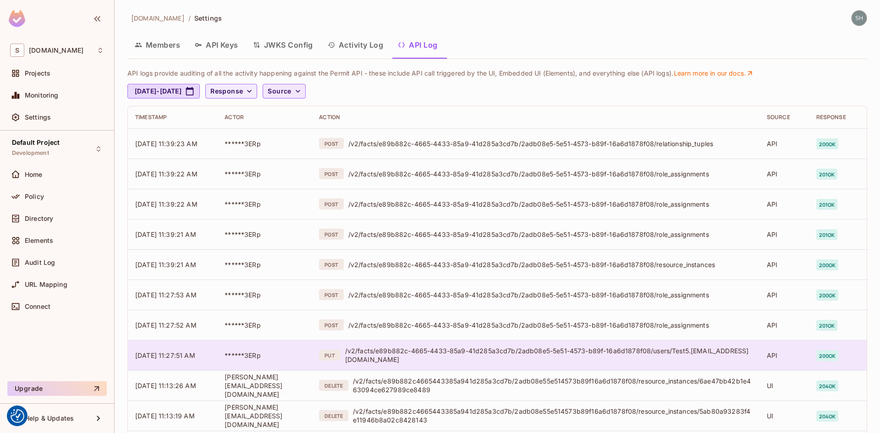
scroll to position [46, 0]
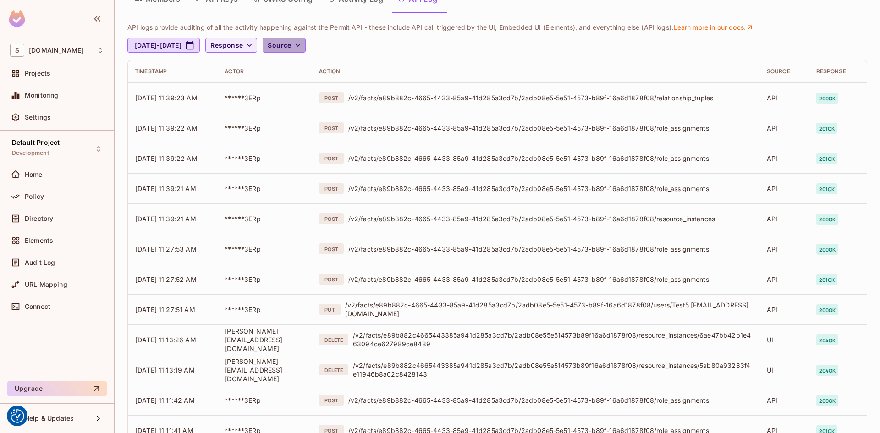
click at [300, 46] on icon "button" at bounding box center [298, 45] width 5 height 3
click at [335, 69] on span "API logs" at bounding box center [332, 66] width 39 height 9
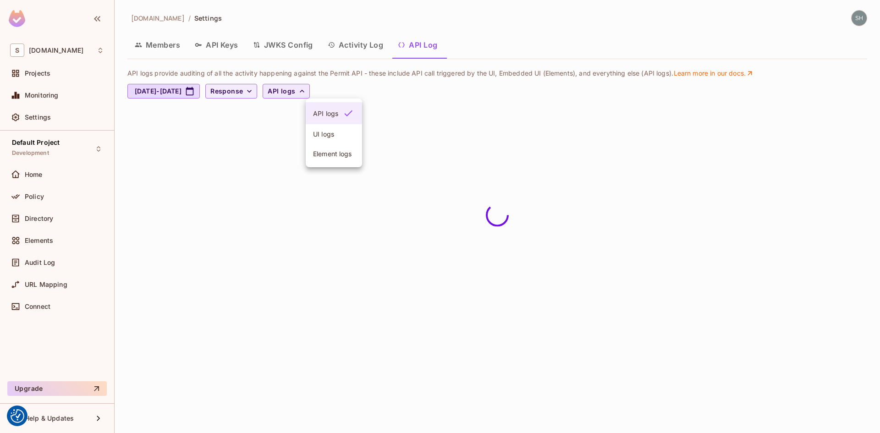
scroll to position [0, 0]
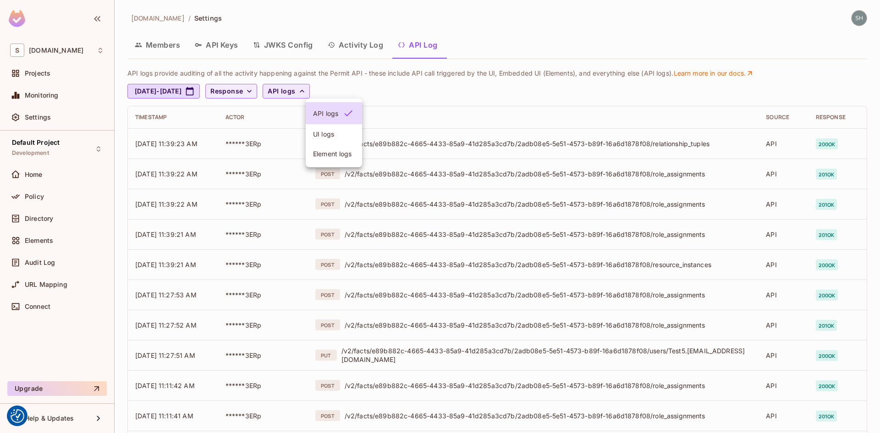
click at [536, 103] on div at bounding box center [440, 216] width 880 height 433
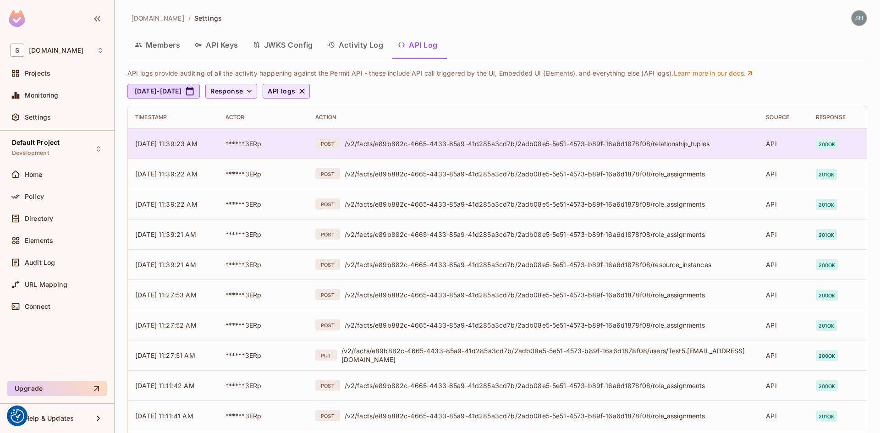
click at [618, 148] on div "POST /v2/facts/e89b882c-4665-4433-85a9-41d285a3cd7b/2adb08e5-5e51-4573-b89f-16a…" at bounding box center [533, 143] width 436 height 11
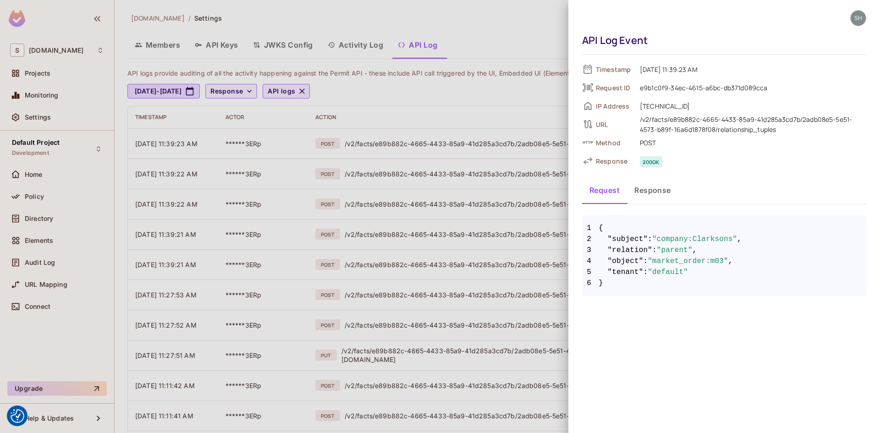
click at [653, 190] on button "Response" at bounding box center [652, 190] width 51 height 23
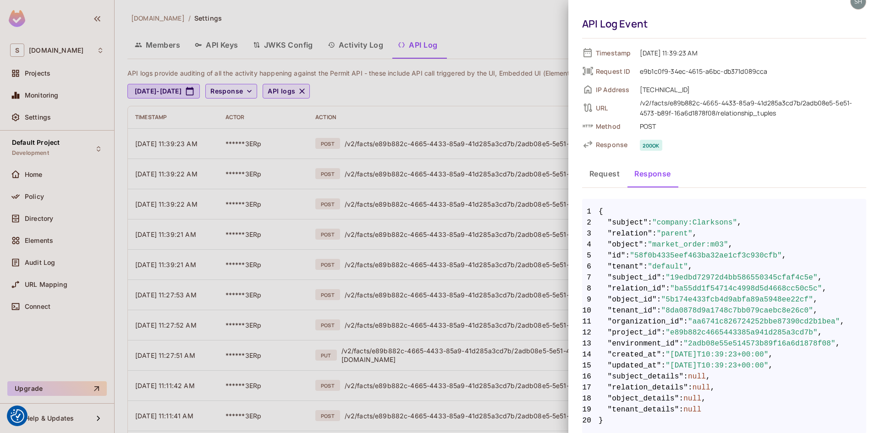
scroll to position [25, 0]
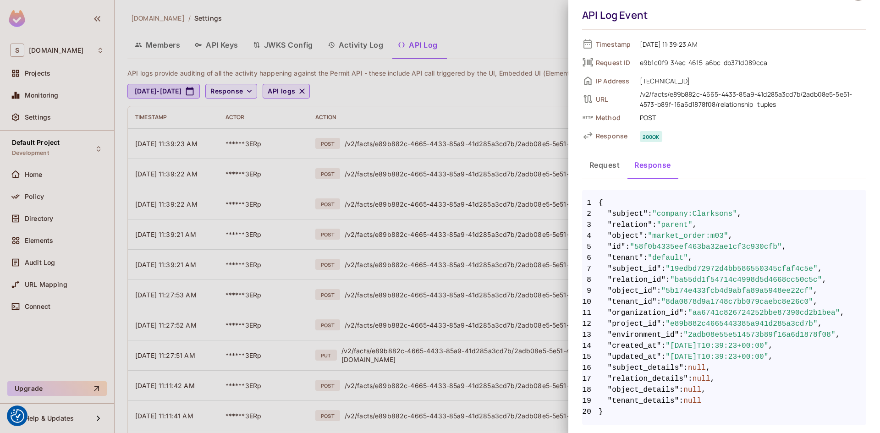
click at [494, 40] on div at bounding box center [440, 216] width 880 height 433
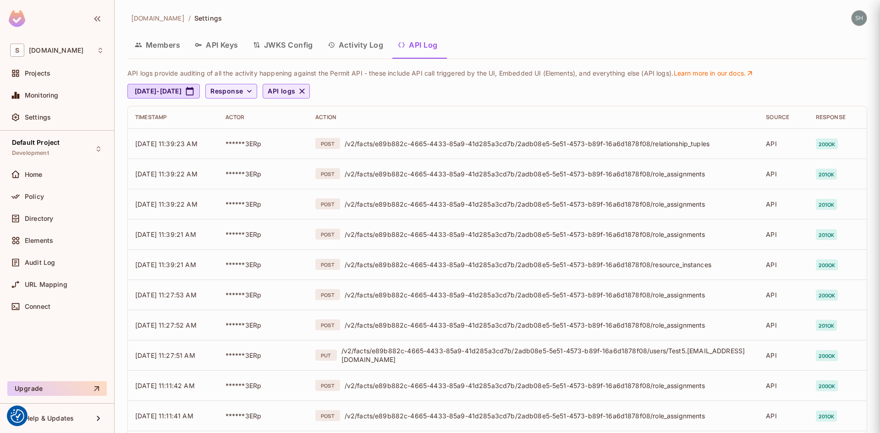
scroll to position [0, 0]
click at [358, 42] on button "Activity Log" at bounding box center [355, 44] width 71 height 23
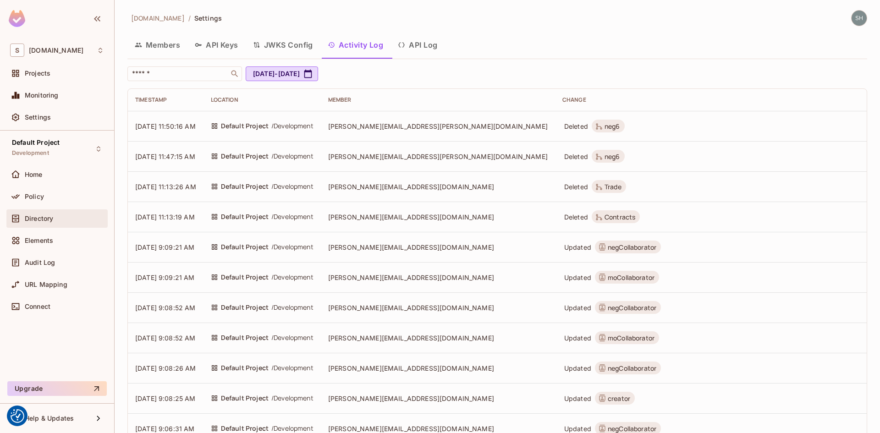
click at [37, 218] on span "Directory" at bounding box center [39, 218] width 28 height 7
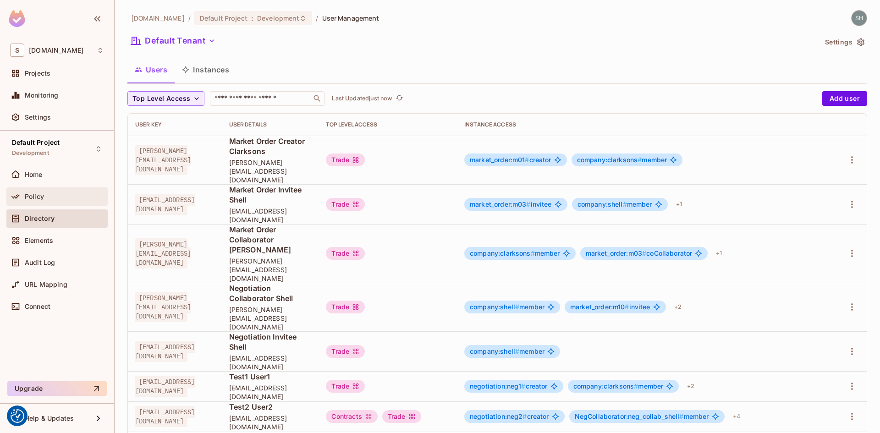
click at [27, 195] on span "Policy" at bounding box center [34, 196] width 19 height 7
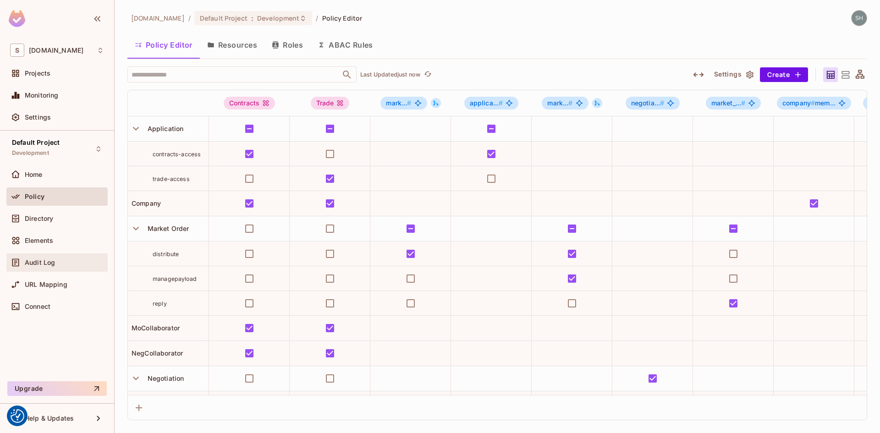
click at [48, 259] on span "Audit Log" at bounding box center [40, 262] width 30 height 7
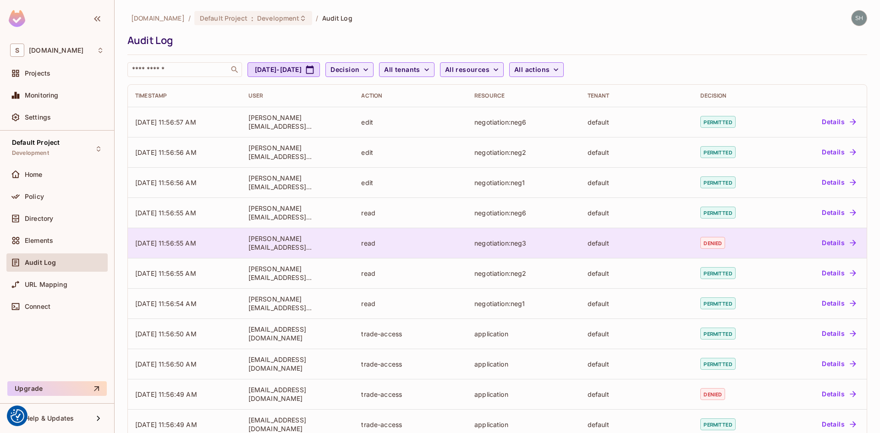
click at [821, 247] on button "Details" at bounding box center [838, 243] width 41 height 15
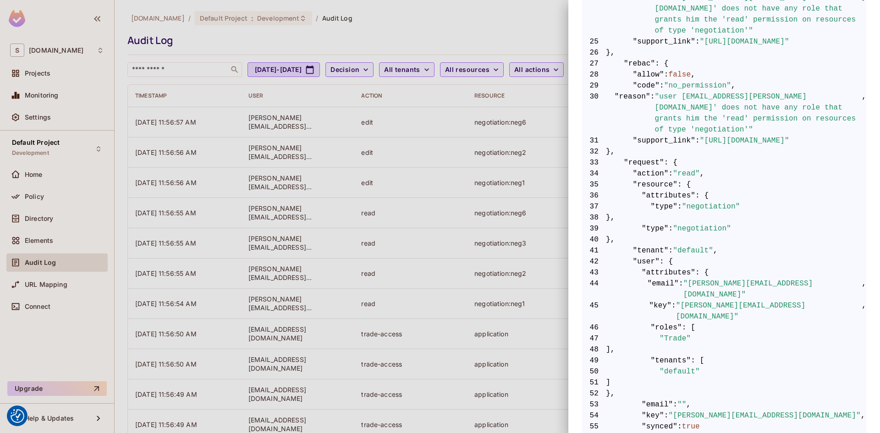
scroll to position [505, 0]
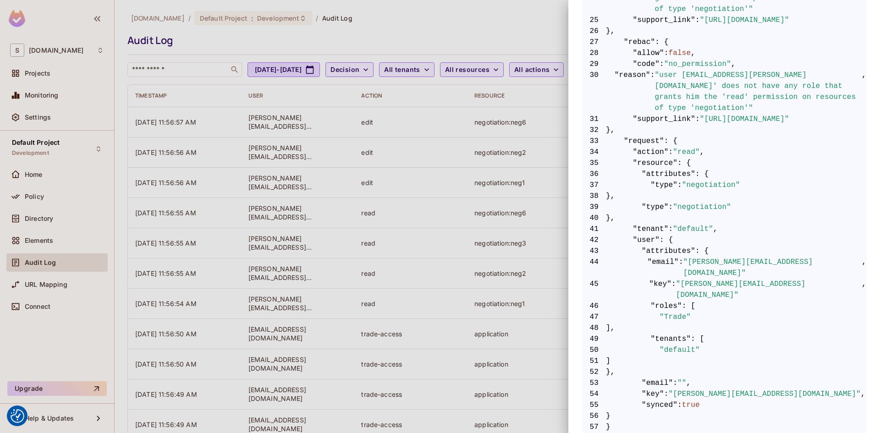
click at [482, 27] on div at bounding box center [440, 216] width 880 height 433
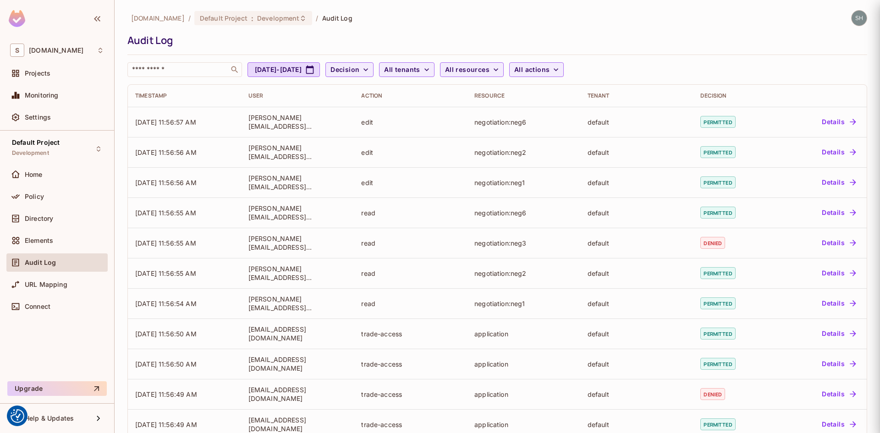
scroll to position [0, 0]
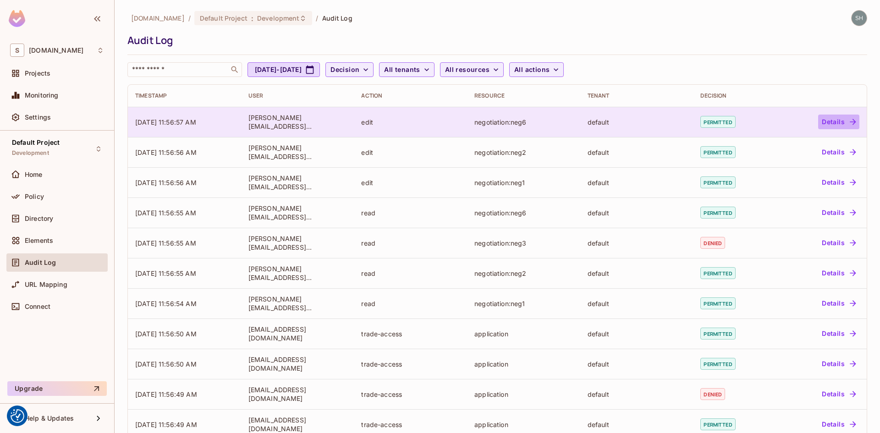
click at [831, 123] on button "Details" at bounding box center [838, 122] width 41 height 15
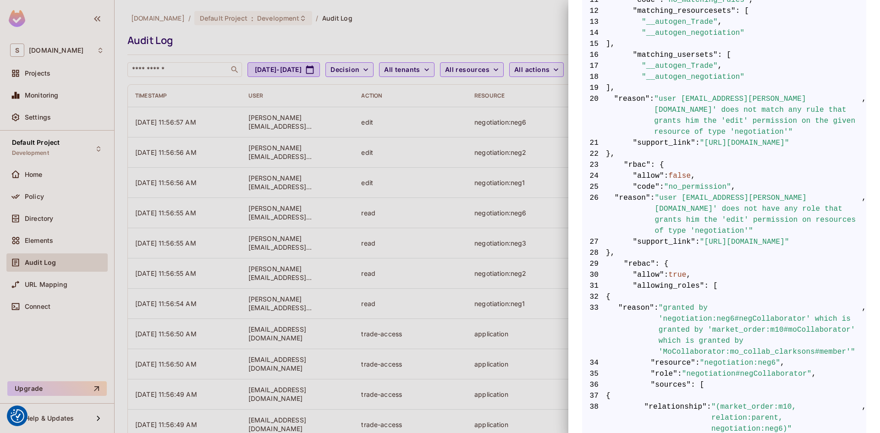
scroll to position [321, 0]
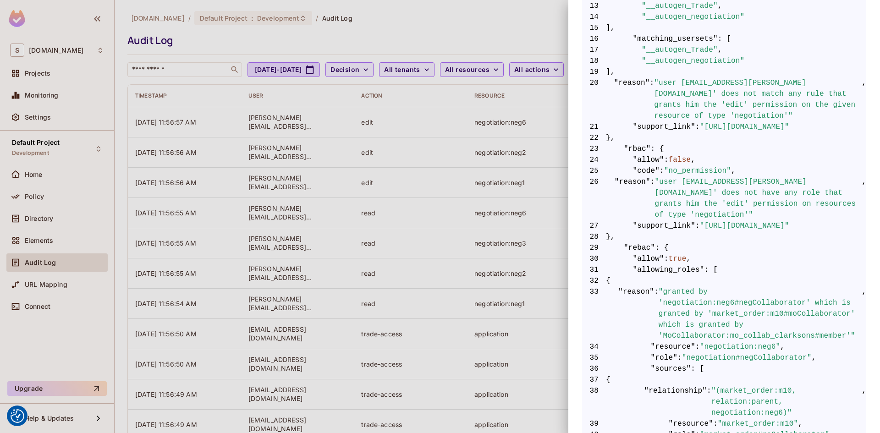
click at [676, 253] on span "true" at bounding box center [678, 258] width 18 height 11
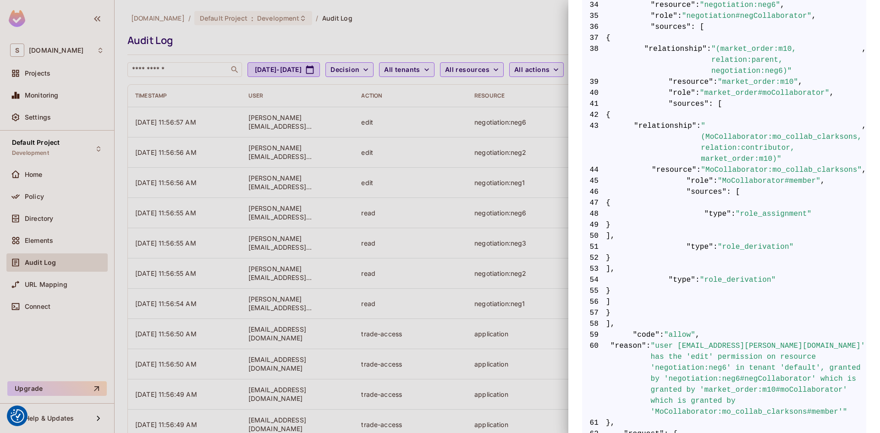
scroll to position [642, 0]
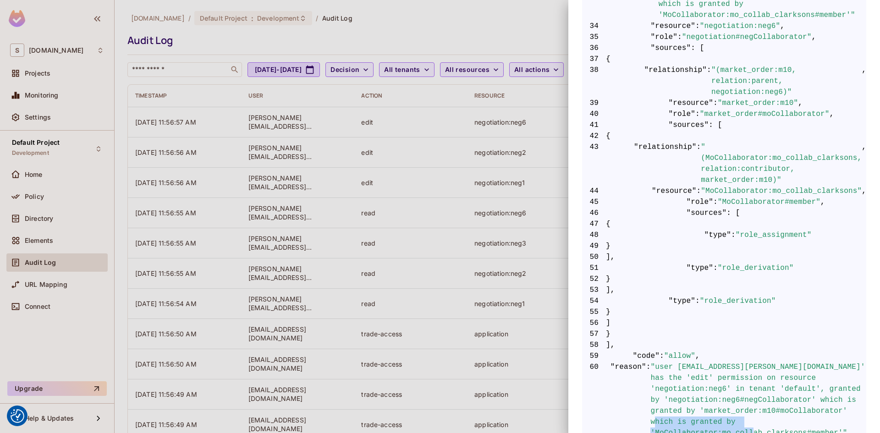
drag, startPoint x: 652, startPoint y: 391, endPoint x: 824, endPoint y: 386, distance: 171.9
click at [824, 386] on span ""user [EMAIL_ADDRESS][PERSON_NAME][DOMAIN_NAME]' has the 'edit' permission on r…" at bounding box center [758, 400] width 216 height 77
click at [438, 28] on div at bounding box center [440, 216] width 880 height 433
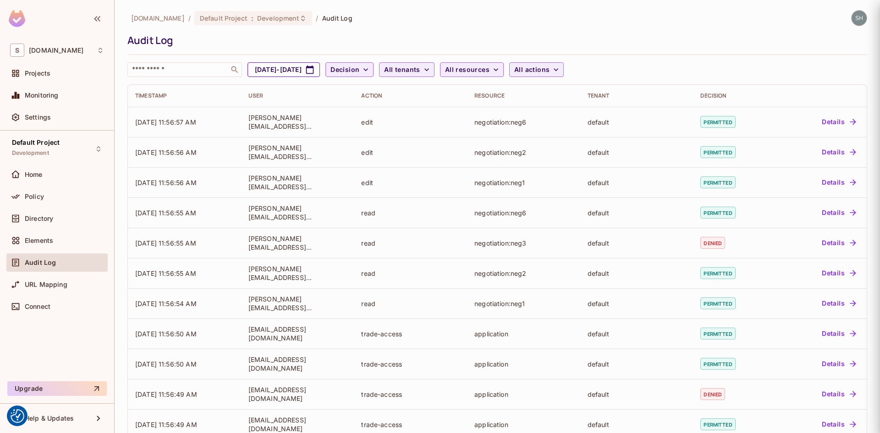
scroll to position [0, 0]
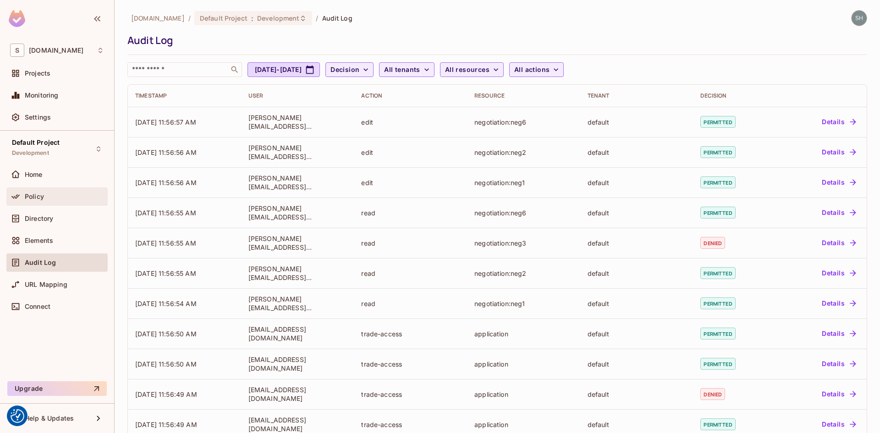
click at [40, 198] on span "Policy" at bounding box center [34, 196] width 19 height 7
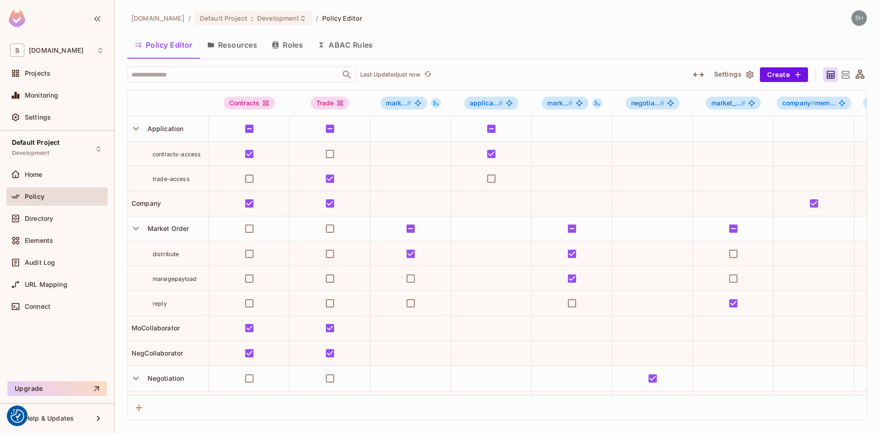
click at [856, 74] on icon at bounding box center [859, 74] width 11 height 11
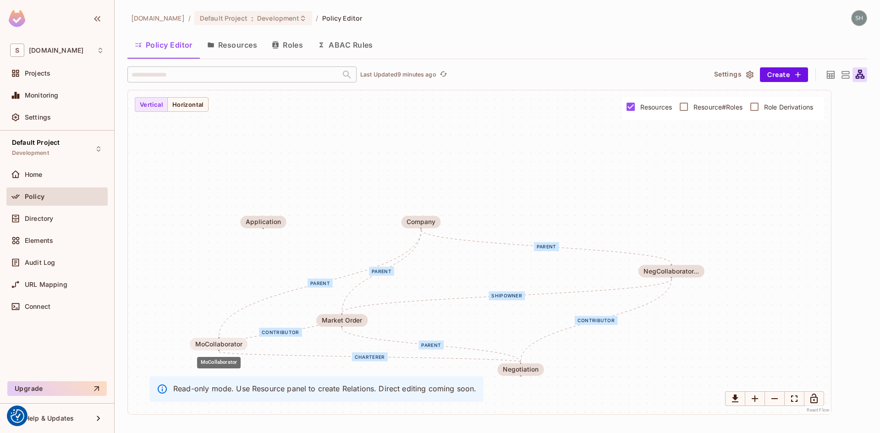
drag, startPoint x: 522, startPoint y: 268, endPoint x: 212, endPoint y: 340, distance: 318.6
click at [212, 340] on div "MoCollaborator" at bounding box center [218, 343] width 47 height 7
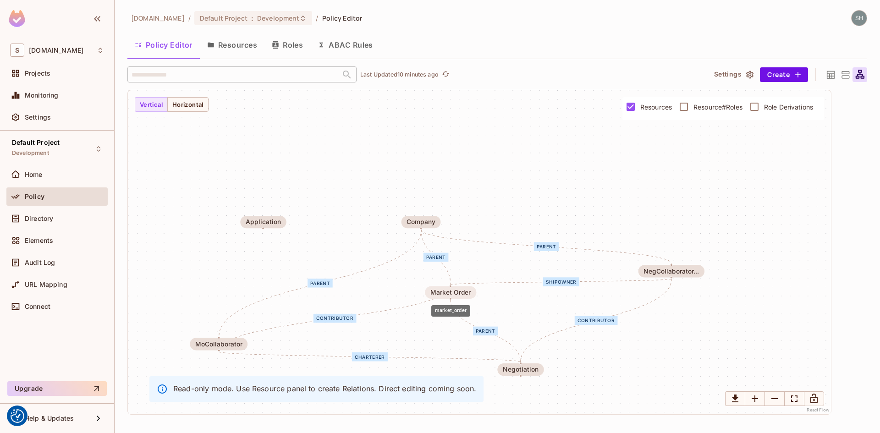
drag, startPoint x: 343, startPoint y: 319, endPoint x: 452, endPoint y: 291, distance: 112.7
click at [452, 291] on div "Market Order" at bounding box center [450, 292] width 41 height 7
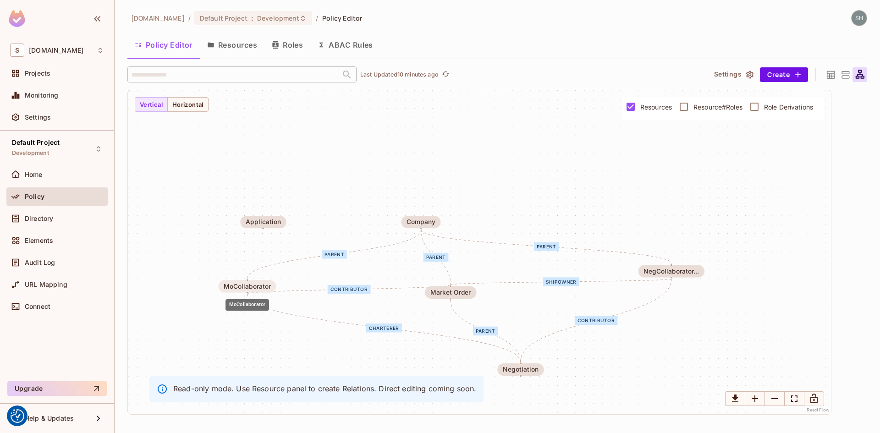
drag, startPoint x: 239, startPoint y: 342, endPoint x: 267, endPoint y: 285, distance: 64.1
click at [267, 285] on div "MoCollaborator" at bounding box center [247, 286] width 47 height 7
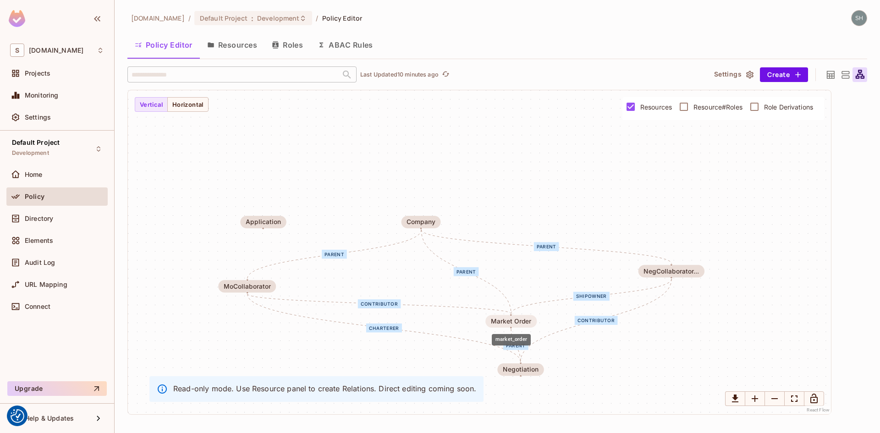
drag, startPoint x: 460, startPoint y: 298, endPoint x: 521, endPoint y: 326, distance: 67.7
click at [521, 326] on div "Market Order" at bounding box center [510, 321] width 51 height 12
click at [240, 47] on button "Resources" at bounding box center [232, 44] width 65 height 23
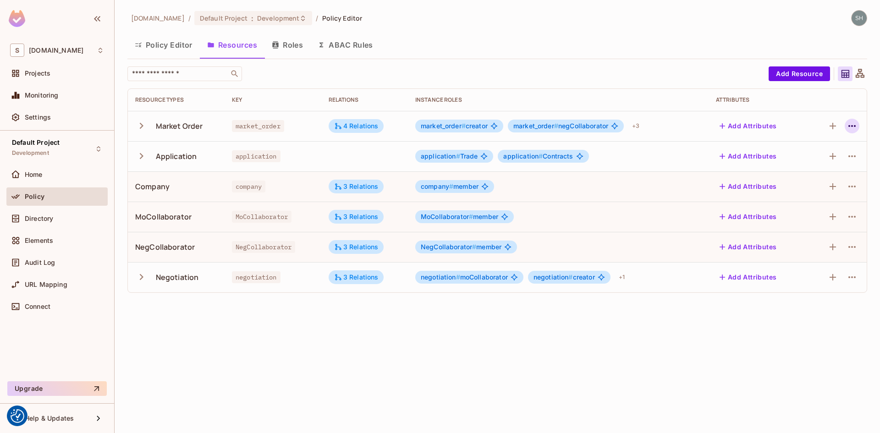
click at [859, 126] on button "button" at bounding box center [852, 126] width 15 height 15
click at [819, 164] on div "Edit Resource" at bounding box center [811, 162] width 43 height 9
click at [851, 124] on icon "button" at bounding box center [851, 126] width 11 height 11
click at [799, 162] on div "Edit Resource" at bounding box center [811, 162] width 43 height 9
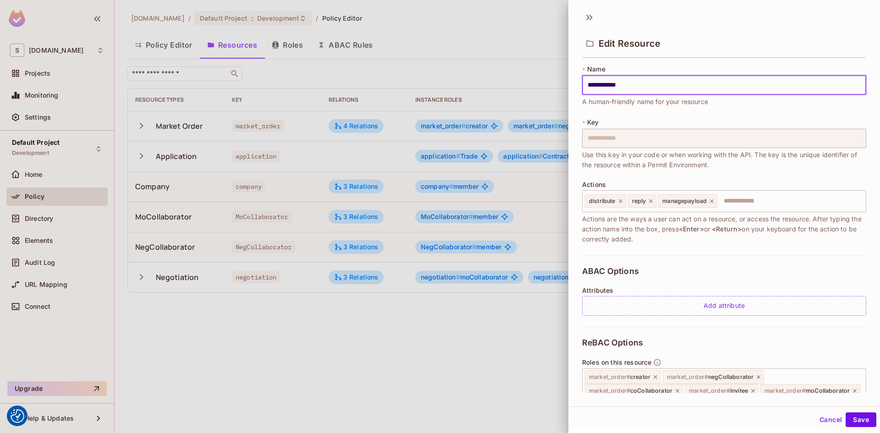
click at [449, 43] on div at bounding box center [440, 216] width 880 height 433
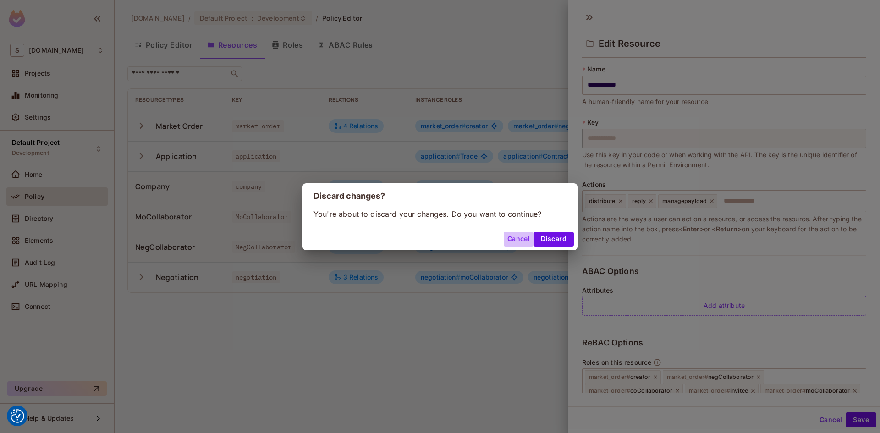
click at [523, 238] on button "Cancel" at bounding box center [519, 239] width 30 height 15
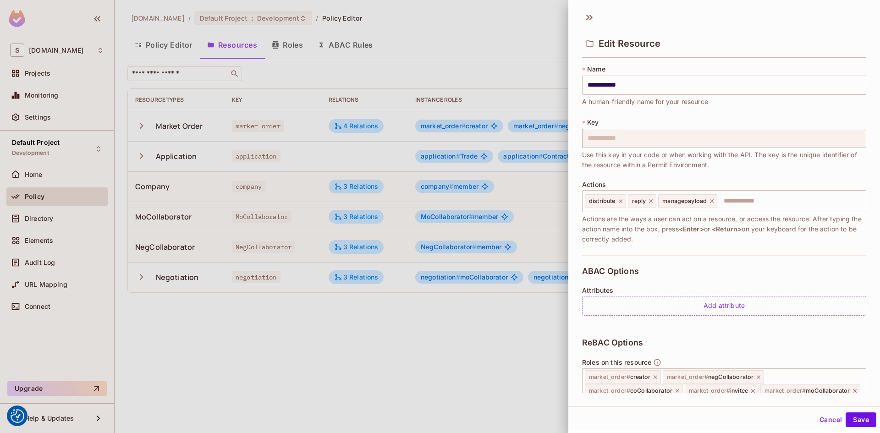
click at [495, 36] on div at bounding box center [440, 216] width 880 height 433
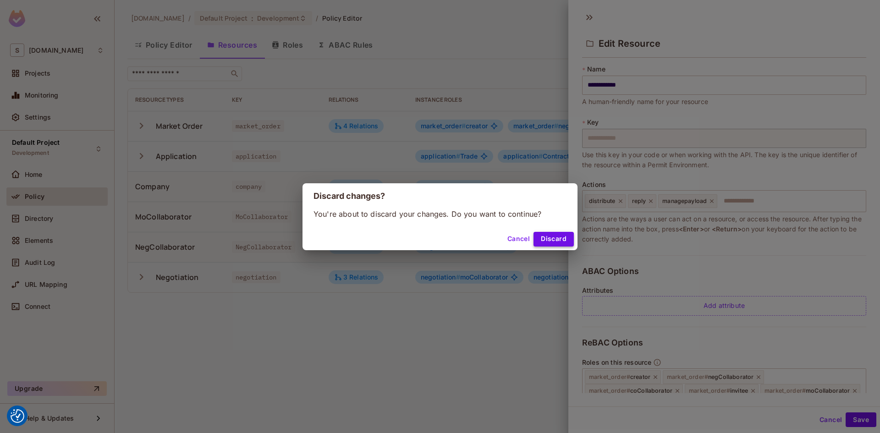
click at [560, 236] on button "Discard" at bounding box center [553, 239] width 40 height 15
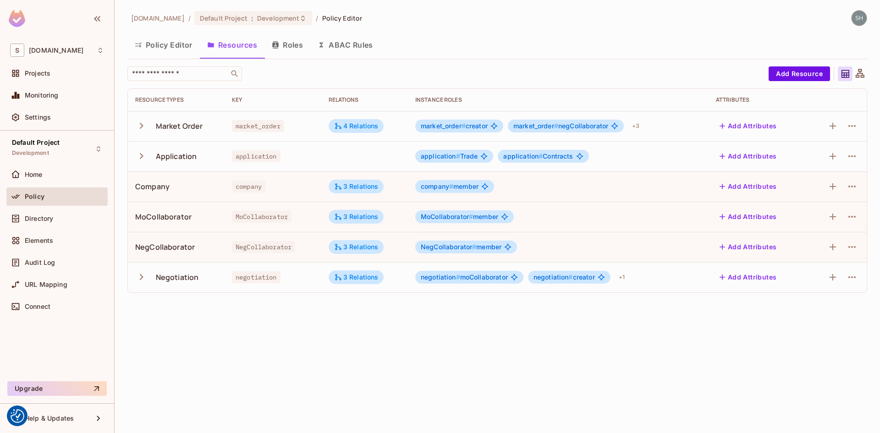
click at [154, 44] on button "Policy Editor" at bounding box center [163, 44] width 72 height 23
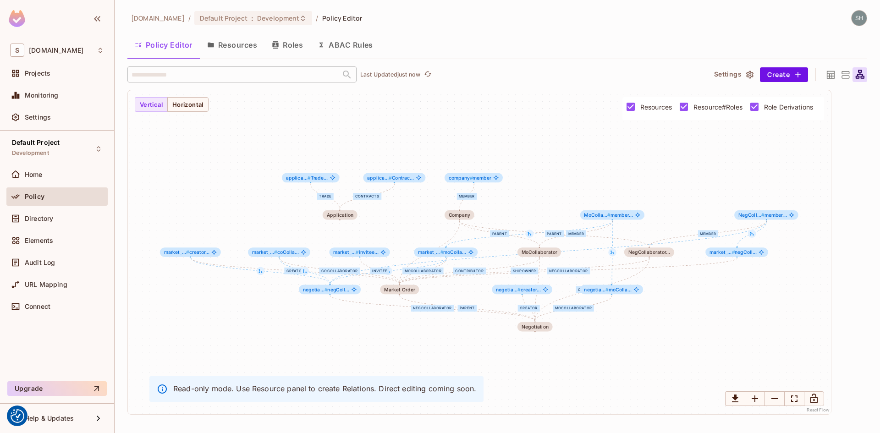
click at [230, 46] on button "Resources" at bounding box center [232, 44] width 65 height 23
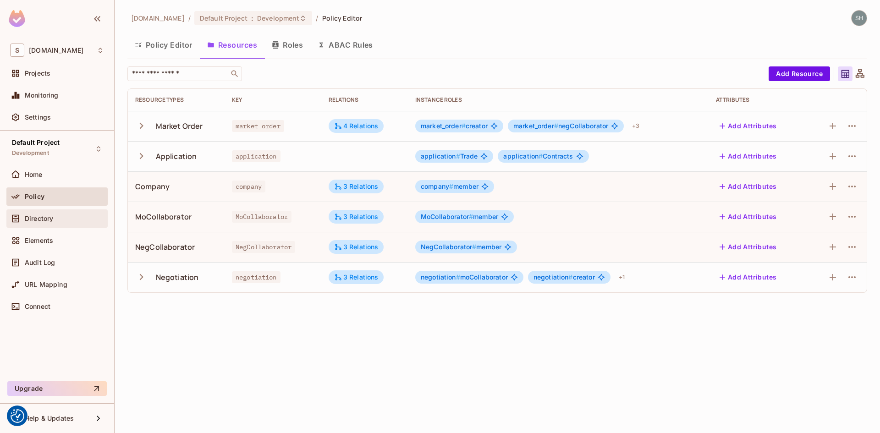
click at [52, 219] on span "Directory" at bounding box center [39, 218] width 28 height 7
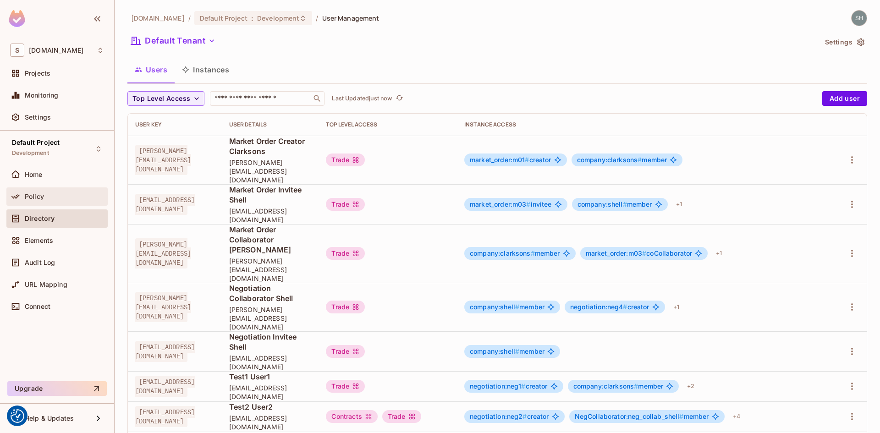
click at [38, 193] on span "Policy" at bounding box center [34, 196] width 19 height 7
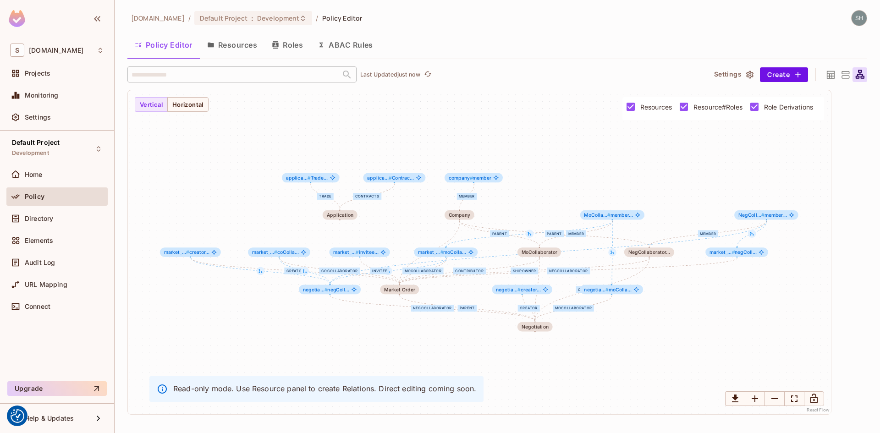
click at [831, 76] on icon at bounding box center [831, 75] width 8 height 8
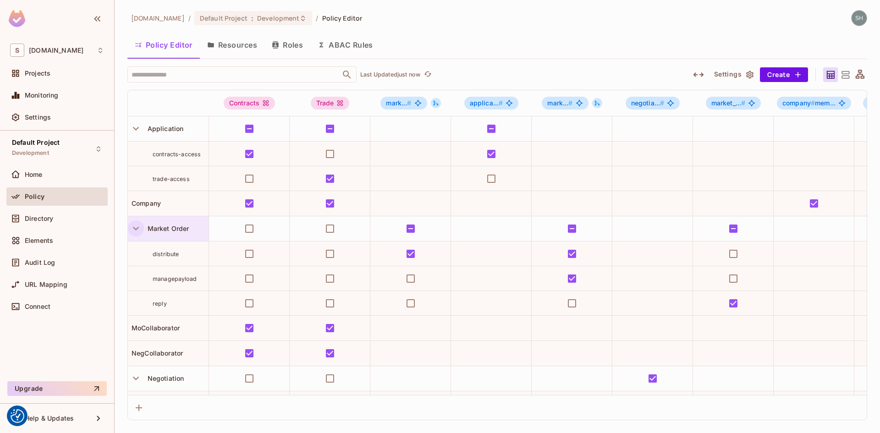
click at [137, 229] on icon "button" at bounding box center [136, 229] width 6 height 4
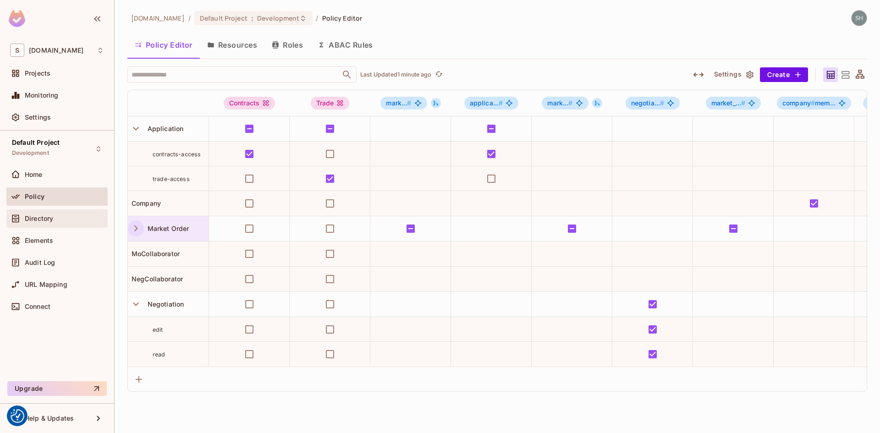
click at [35, 220] on span "Directory" at bounding box center [39, 218] width 28 height 7
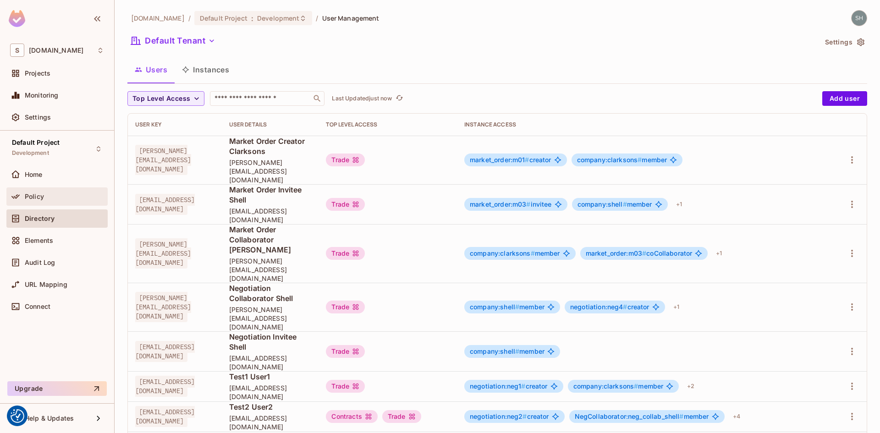
click at [37, 200] on div "Policy" at bounding box center [57, 196] width 94 height 11
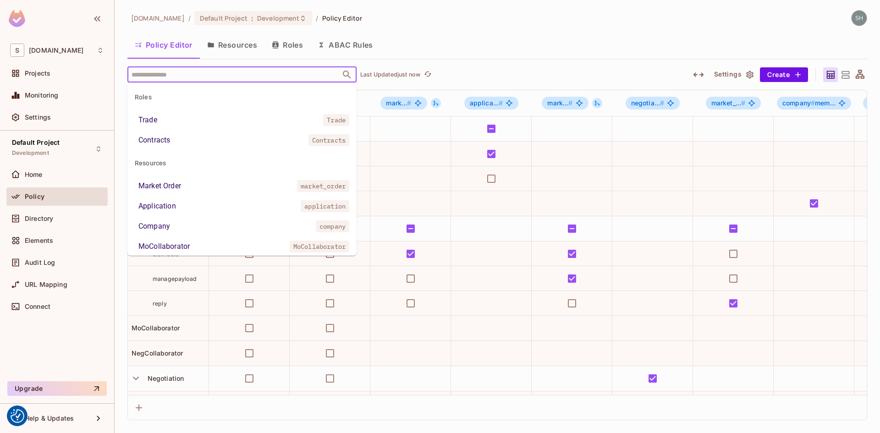
click at [149, 75] on input "text" at bounding box center [233, 74] width 209 height 16
click at [151, 118] on div "Trade" at bounding box center [147, 120] width 19 height 11
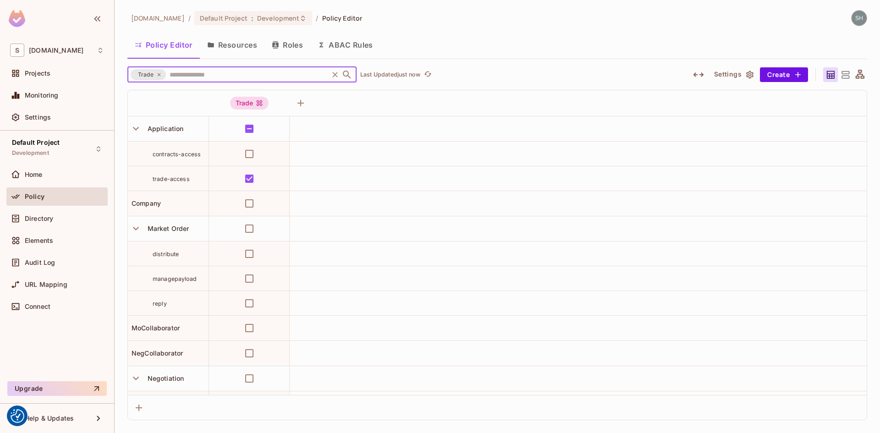
click at [336, 75] on icon "Clear" at bounding box center [334, 74] width 9 height 9
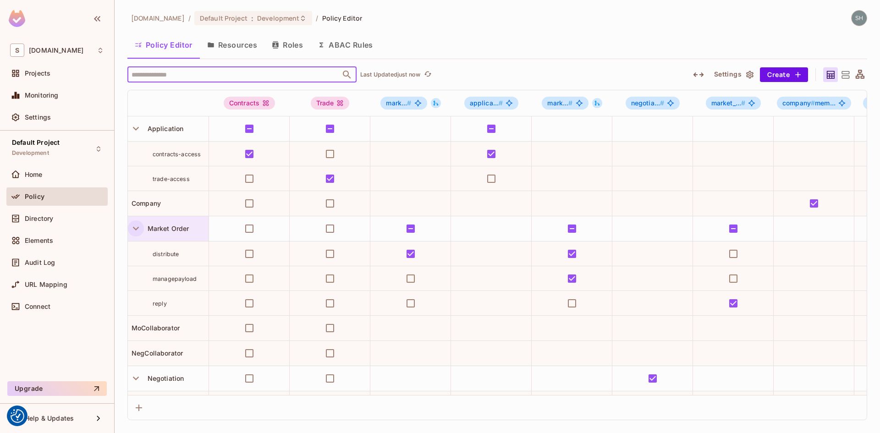
click at [136, 228] on icon "button" at bounding box center [136, 228] width 12 height 12
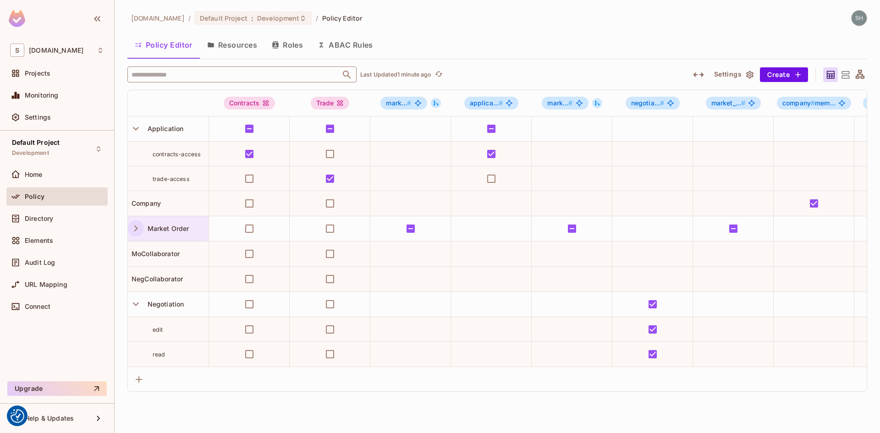
click at [456, 406] on div "[DOMAIN_NAME] / Default Project : Development / Policy Editor Policy Editor Res…" at bounding box center [497, 216] width 765 height 433
click at [501, 30] on div "[DOMAIN_NAME] / Default Project : Development / Policy Editor Policy Editor Res…" at bounding box center [497, 201] width 740 height 382
click at [573, 51] on div "Policy Editor Resources Roles ABAC Rules" at bounding box center [497, 44] width 740 height 23
click at [521, 28] on div "[DOMAIN_NAME] / Default Project : Development / Policy Editor Policy Editor Res…" at bounding box center [497, 201] width 740 height 382
click at [521, 29] on div "[DOMAIN_NAME] / Default Project : Development / Policy Editor Policy Editor Res…" at bounding box center [497, 201] width 740 height 382
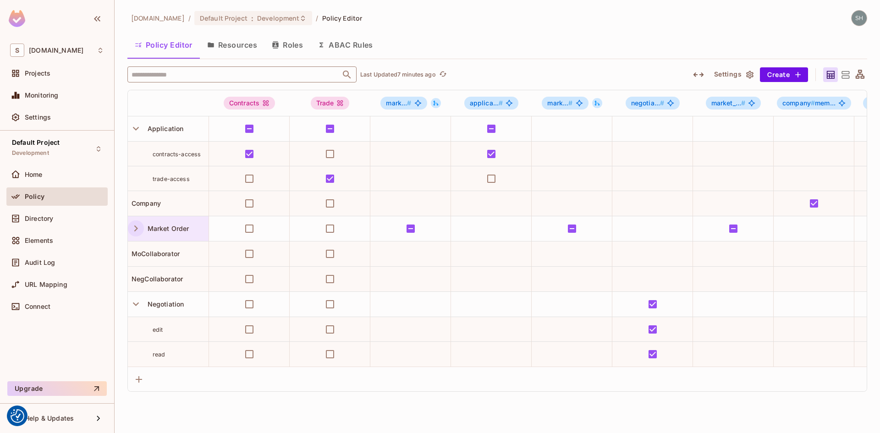
click at [516, 32] on div "[DOMAIN_NAME] / Default Project : Development / Policy Editor Policy Editor Res…" at bounding box center [497, 201] width 740 height 382
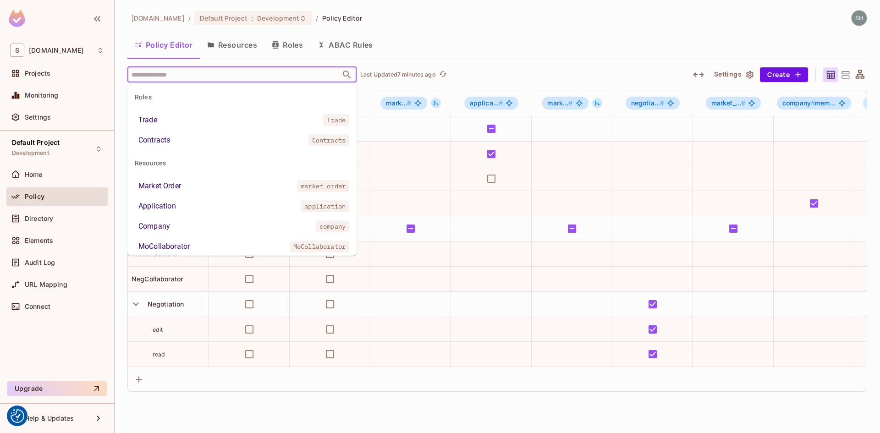
click at [255, 75] on input "text" at bounding box center [233, 74] width 209 height 16
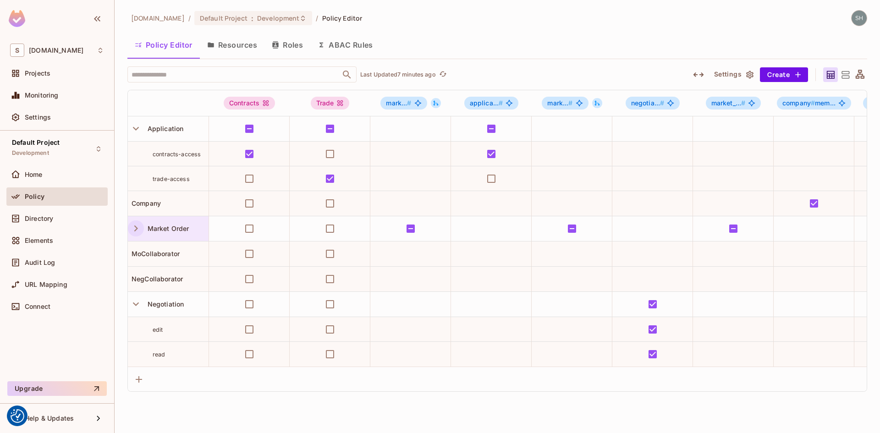
click at [468, 42] on div "Policy Editor Resources Roles ABAC Rules" at bounding box center [497, 44] width 740 height 23
